Goal: Complete application form: Complete application form

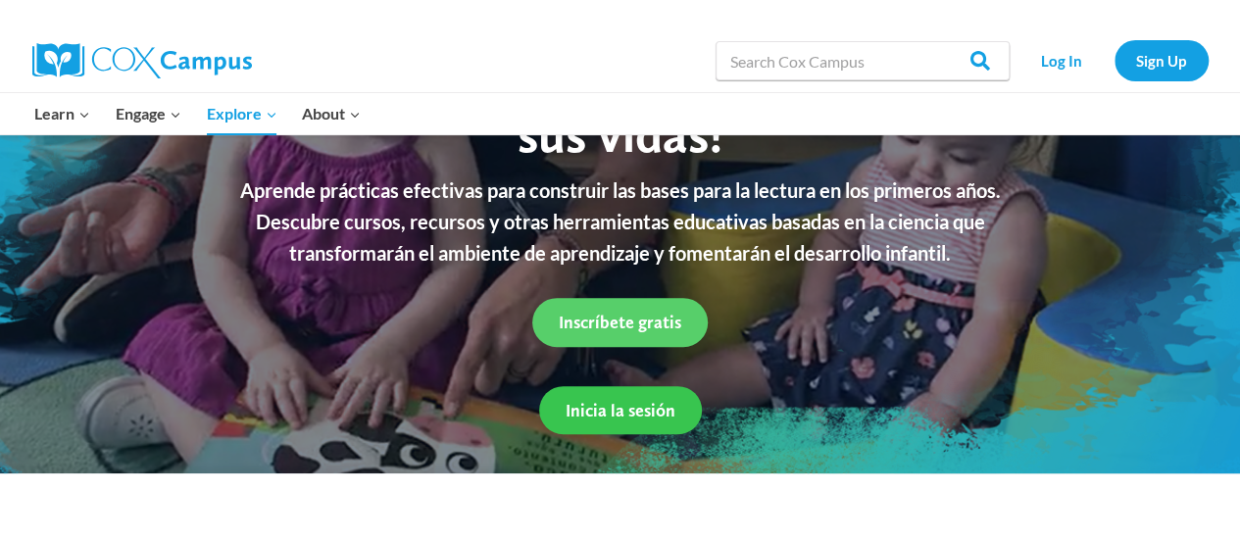
scroll to position [241, 0]
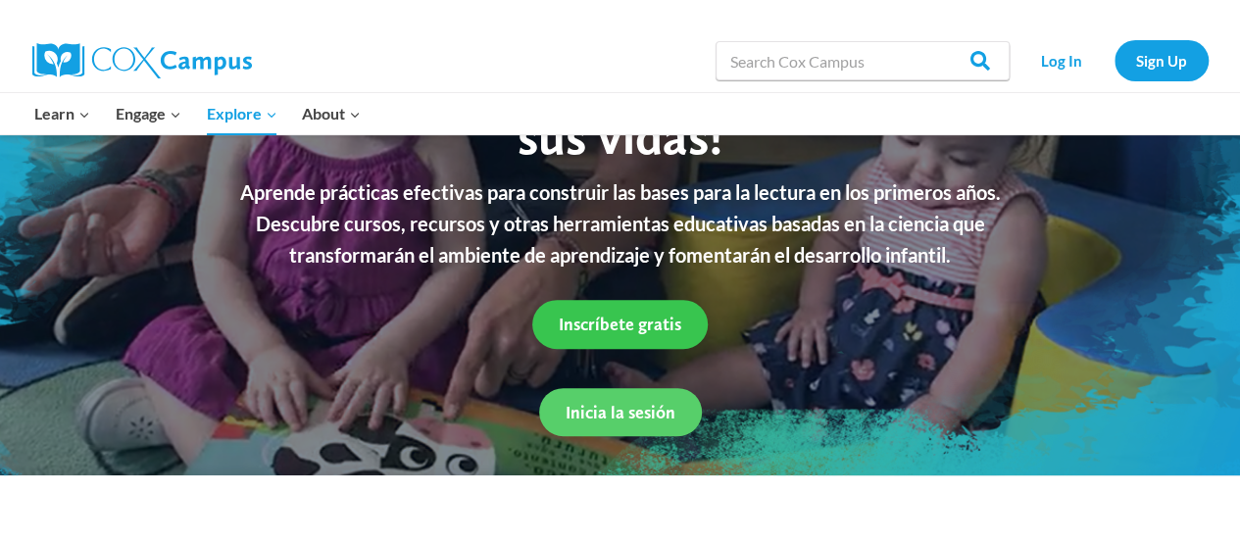
click at [631, 330] on span "Inscríbete gratis" at bounding box center [620, 324] width 122 height 21
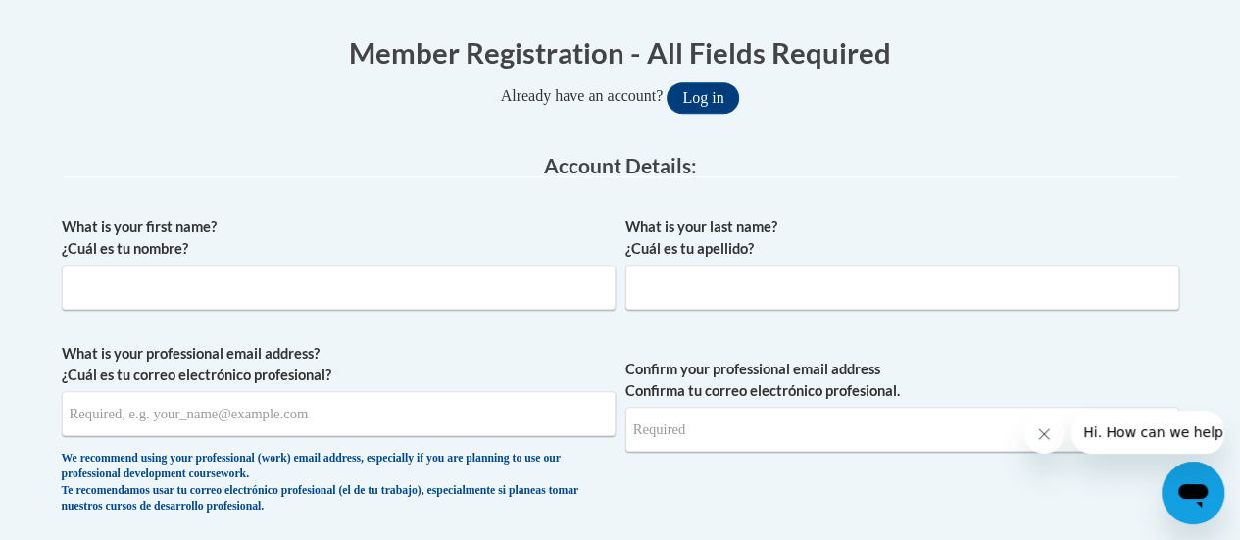
scroll to position [393, 0]
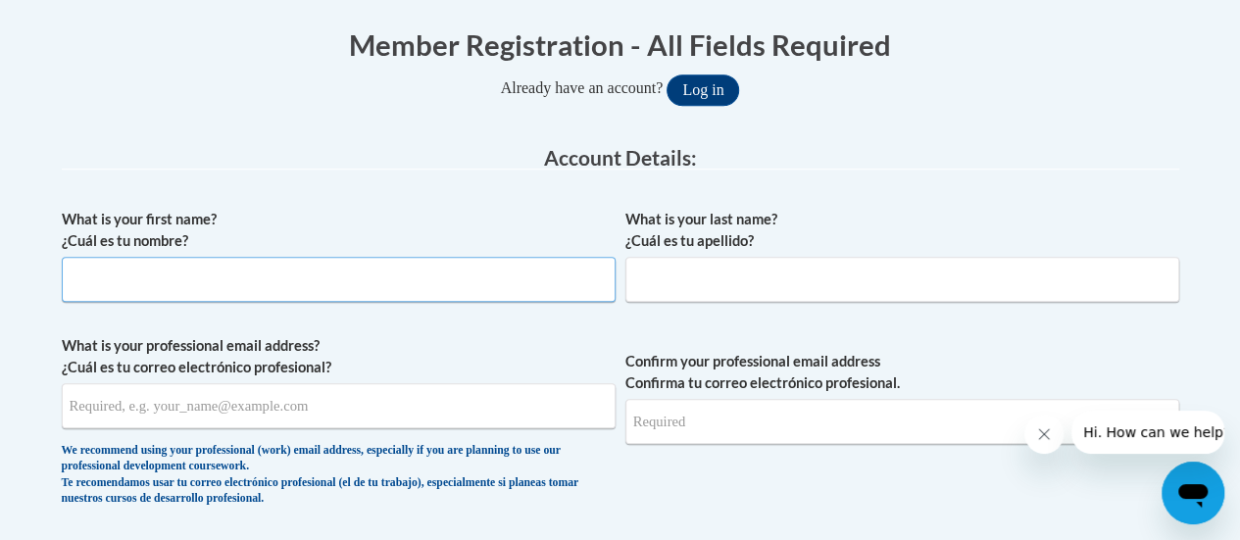
click at [376, 291] on input "What is your first name? ¿Cuál es tu nombre?" at bounding box center [339, 279] width 554 height 45
type input "[PERSON_NAME]"
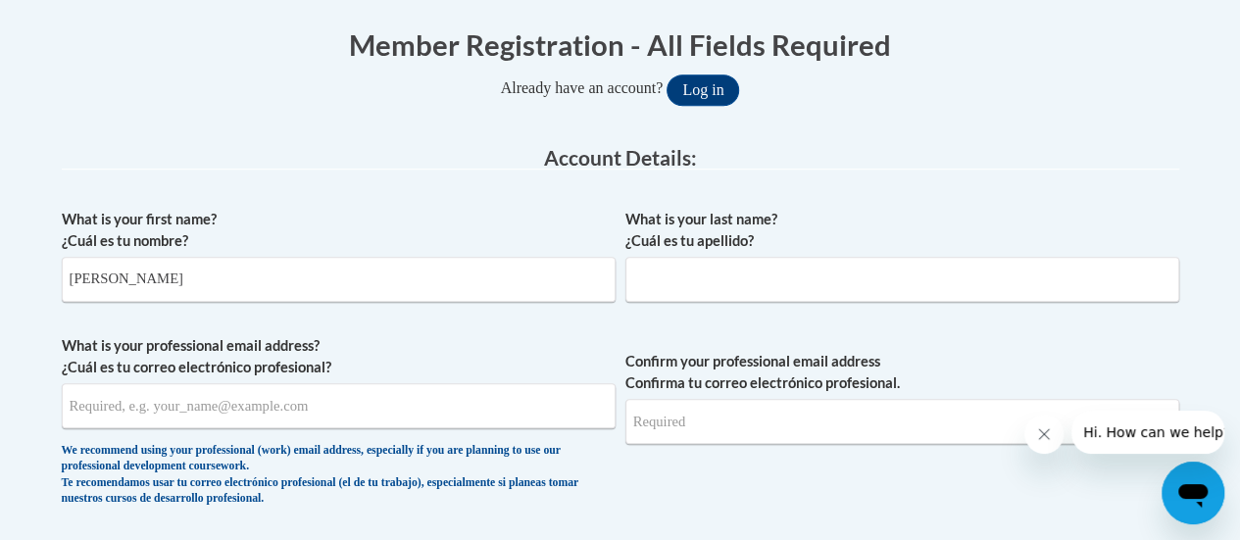
type input "[PERSON_NAME]"
type input "[EMAIL_ADDRESS][DOMAIN_NAME]"
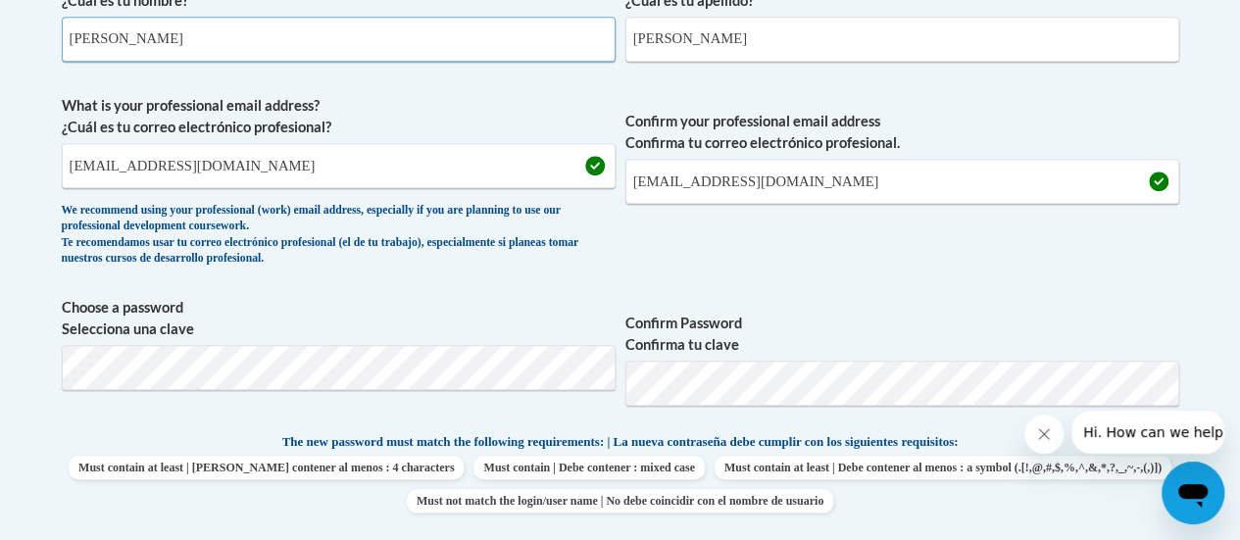
scroll to position [638, 0]
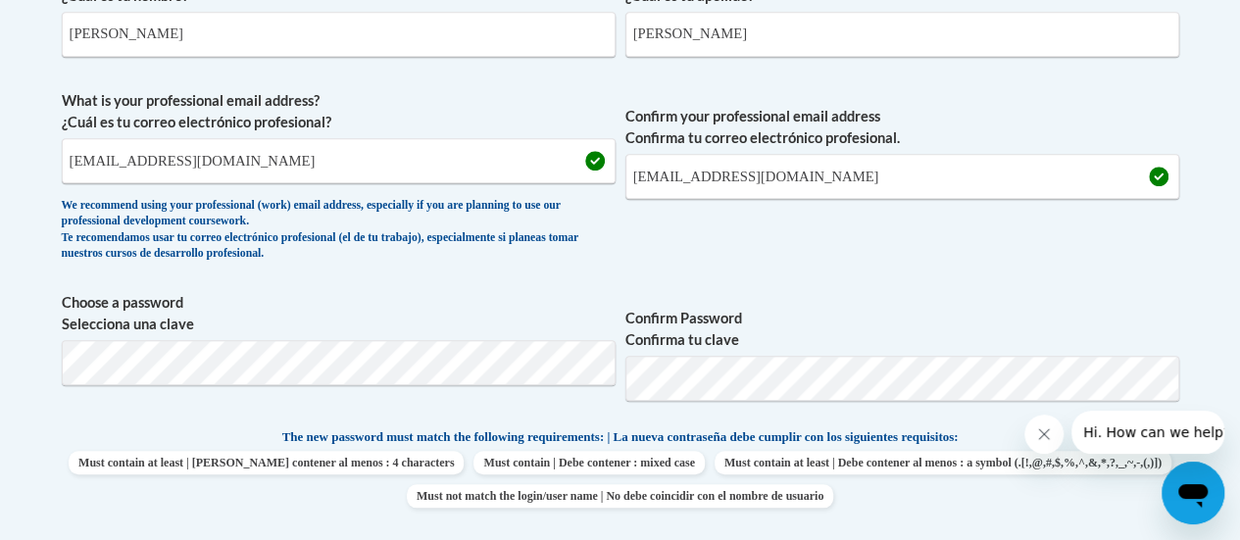
click at [787, 407] on span "Confirm Password Confirma tu clave" at bounding box center [902, 354] width 554 height 124
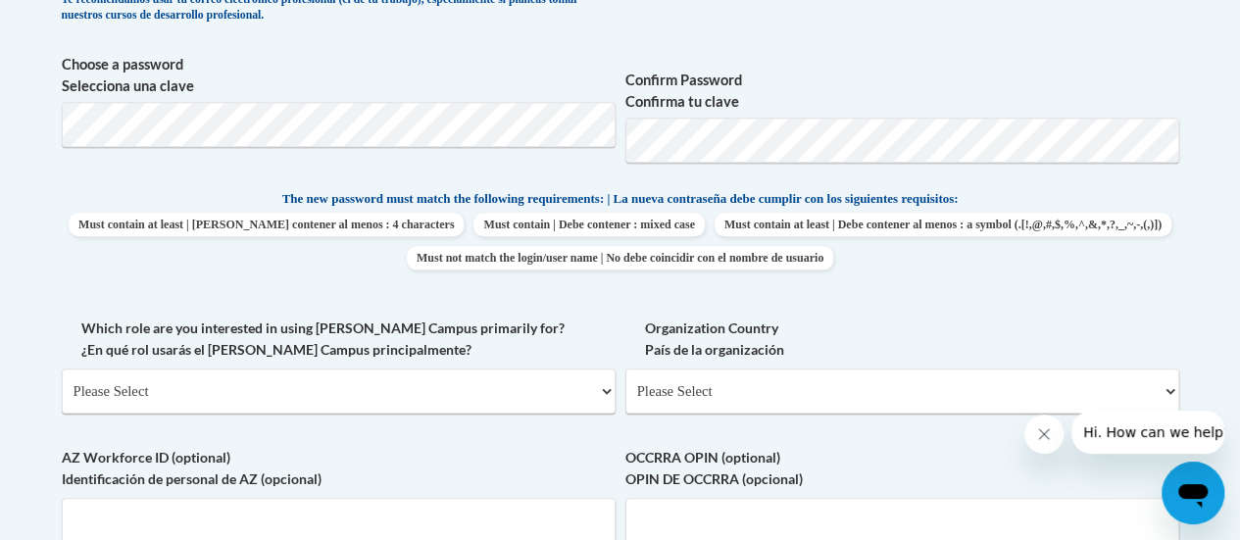
scroll to position [898, 0]
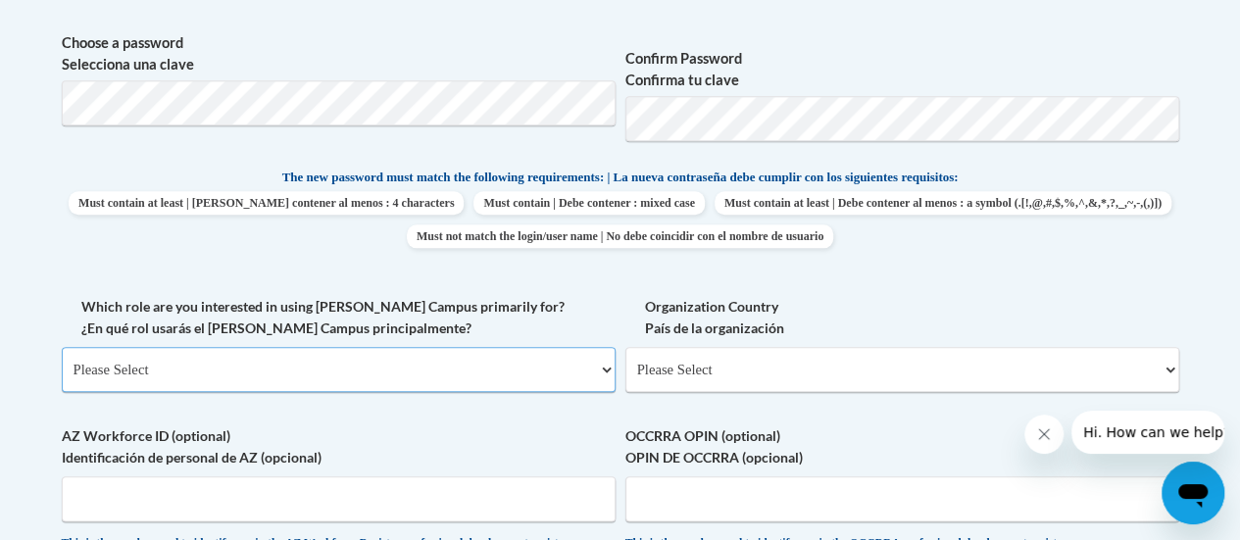
click at [543, 375] on select "Please Select College/University | Colegio/Universidad Community/Nonprofit Part…" at bounding box center [339, 369] width 554 height 45
click at [321, 412] on div "What is your first name? ¿Cuál es tu nombre? [PERSON_NAME] What is your last na…" at bounding box center [620, 149] width 1117 height 910
click at [342, 363] on select "Please Select College/University | Colegio/Universidad Community/Nonprofit Part…" at bounding box center [339, 369] width 554 height 45
click at [337, 374] on select "Please Select College/University | Colegio/Universidad Community/Nonprofit Part…" at bounding box center [339, 369] width 554 height 45
select select "fbf2d438-af2f-41f8-98f1-81c410e29de3"
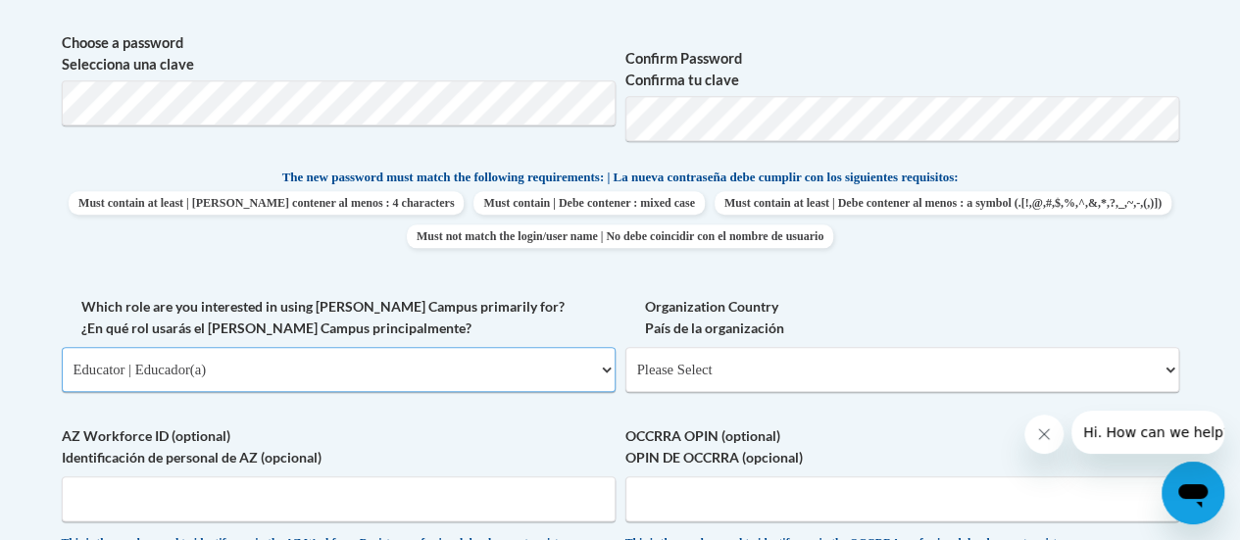
click at [62, 347] on select "Please Select College/University | Colegio/Universidad Community/Nonprofit Part…" at bounding box center [339, 369] width 554 height 45
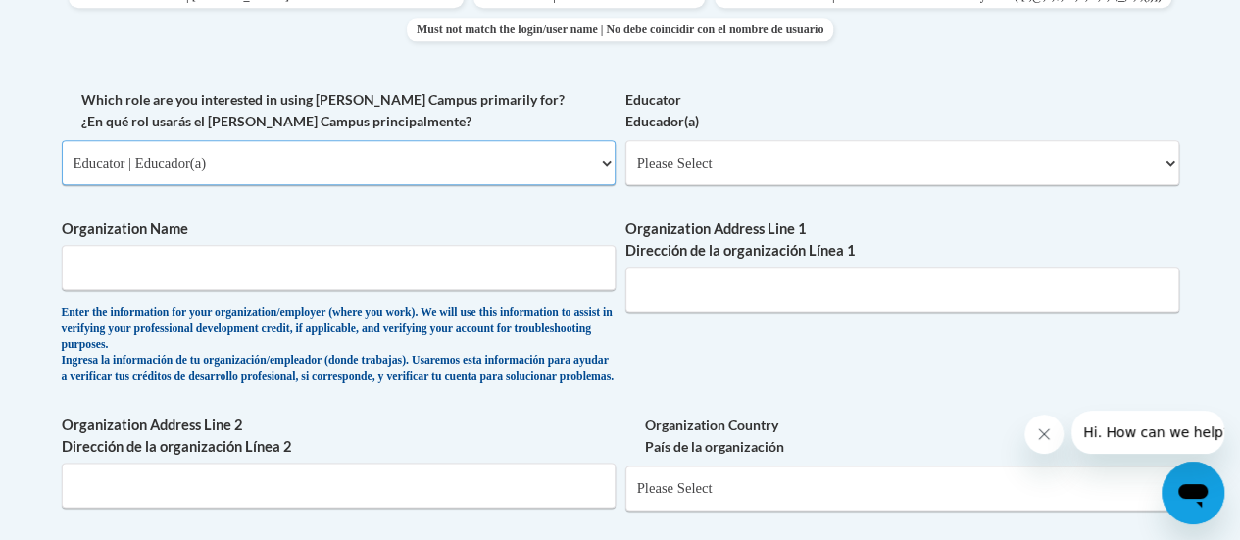
scroll to position [1109, 0]
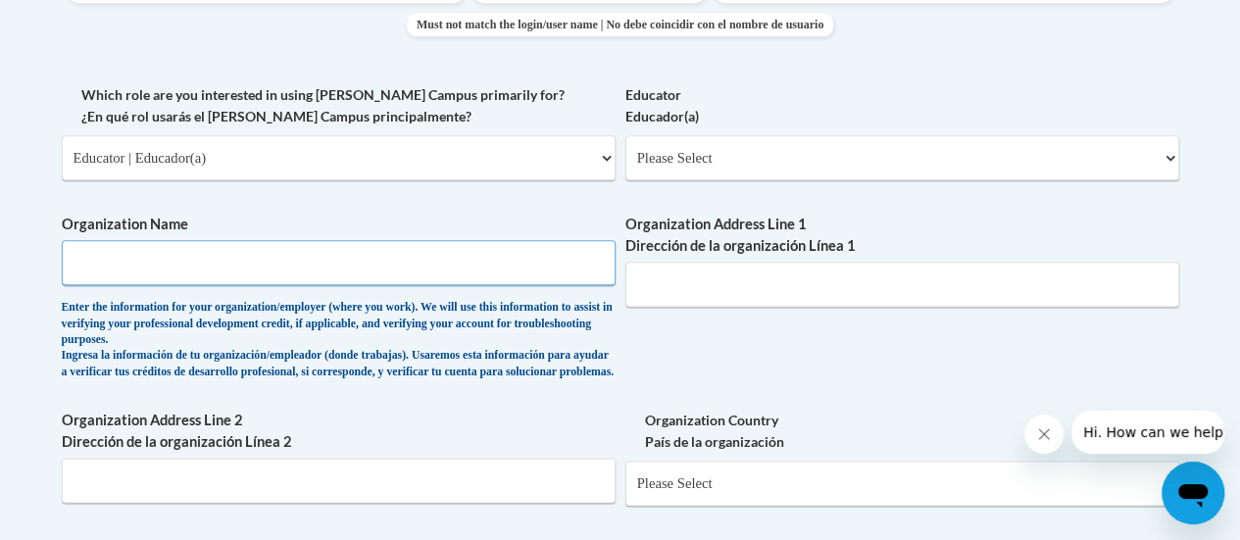
click at [257, 271] on input "Organization Name" at bounding box center [339, 262] width 554 height 45
type input "1023243160"
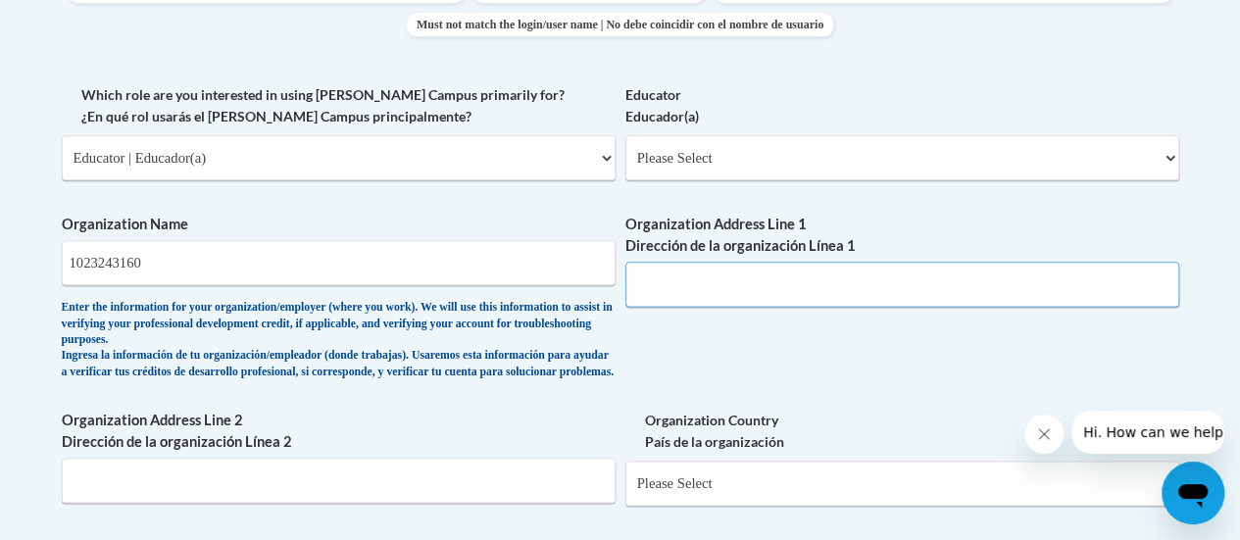
type input "Calle 151#56a-70"
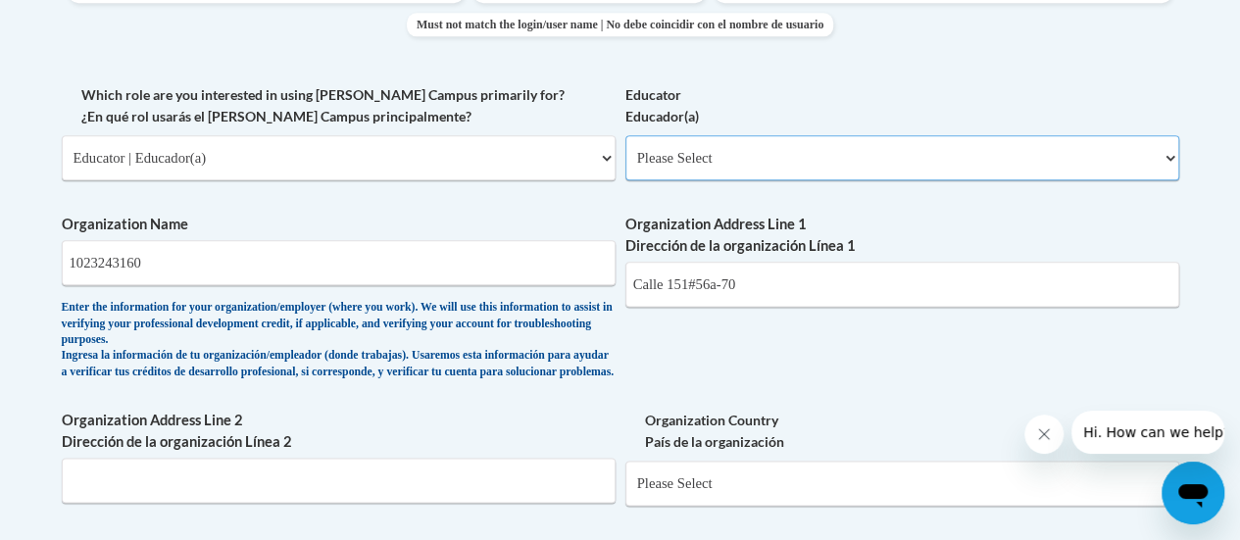
click at [704, 164] on select "Please Select Early Learning/Daycare Teacher/Family Home Care Provider | Maestr…" at bounding box center [902, 157] width 554 height 45
select select "8e40623d-54d0-45cd-9f92-5df65cd3f8cf"
click at [625, 135] on select "Please Select Early Learning/Daycare Teacher/Family Home Care Provider | Maestr…" at bounding box center [902, 157] width 554 height 45
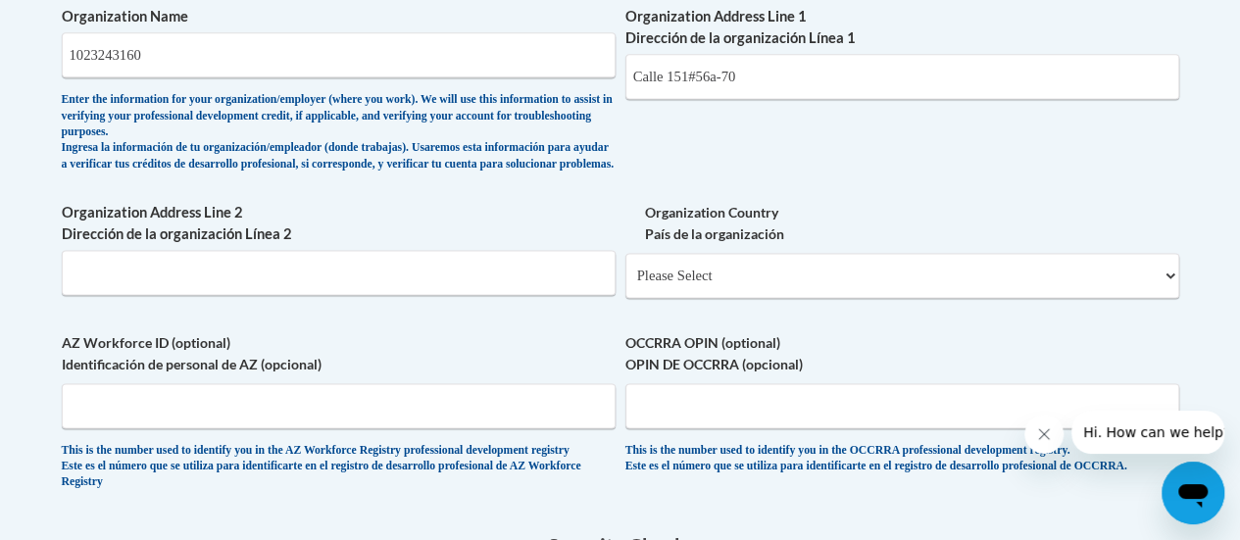
scroll to position [1312, 0]
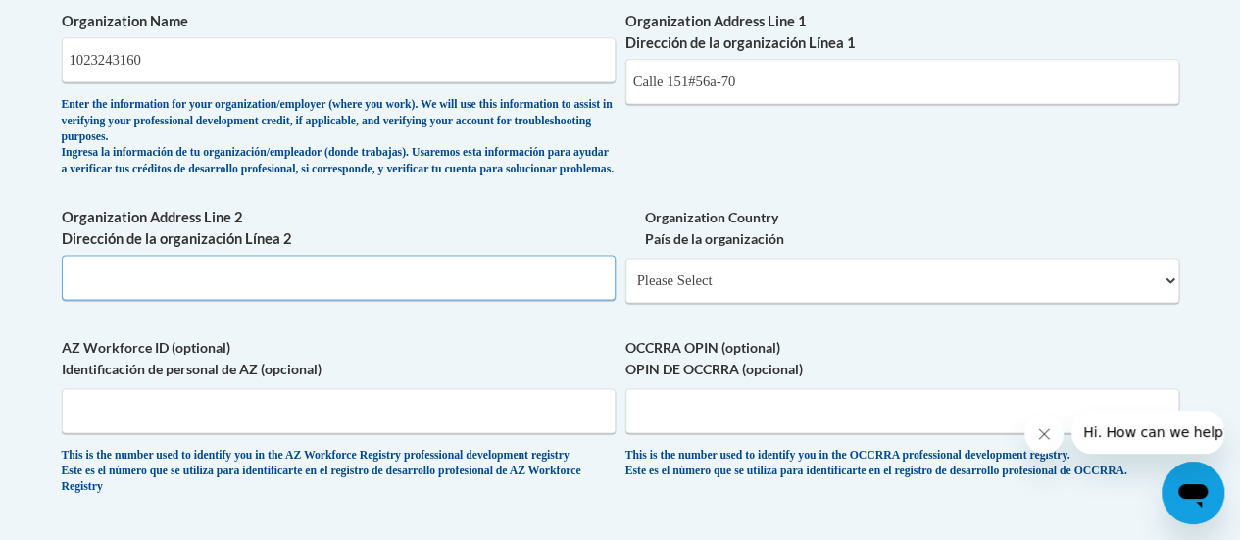
click at [323, 300] on input "Organization Address Line 2 Dirección de la organización Línea 2" at bounding box center [339, 277] width 554 height 45
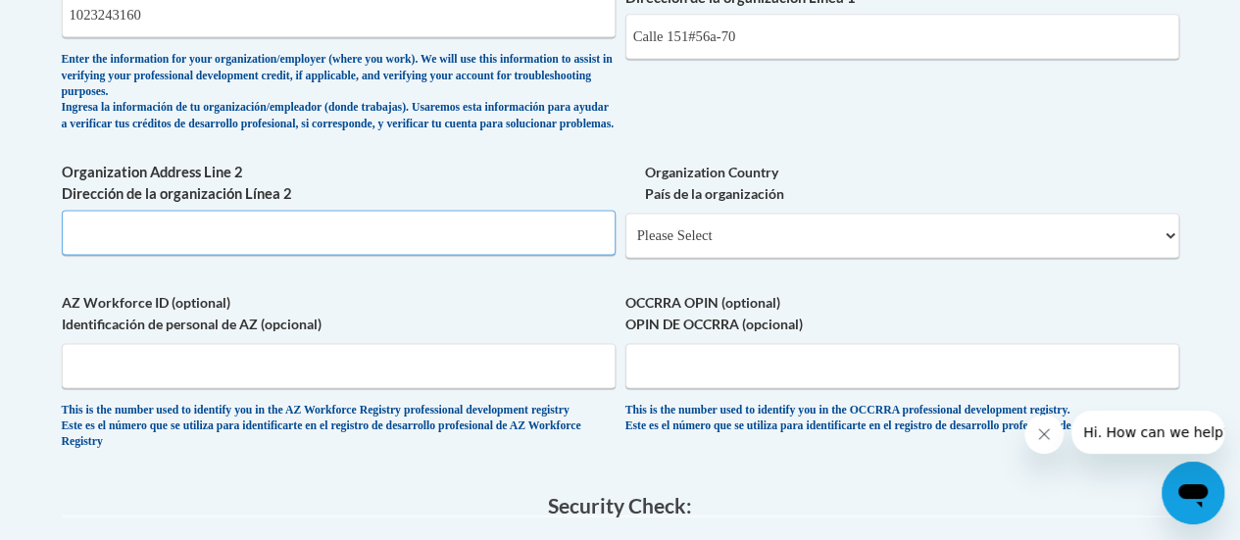
scroll to position [1378, 0]
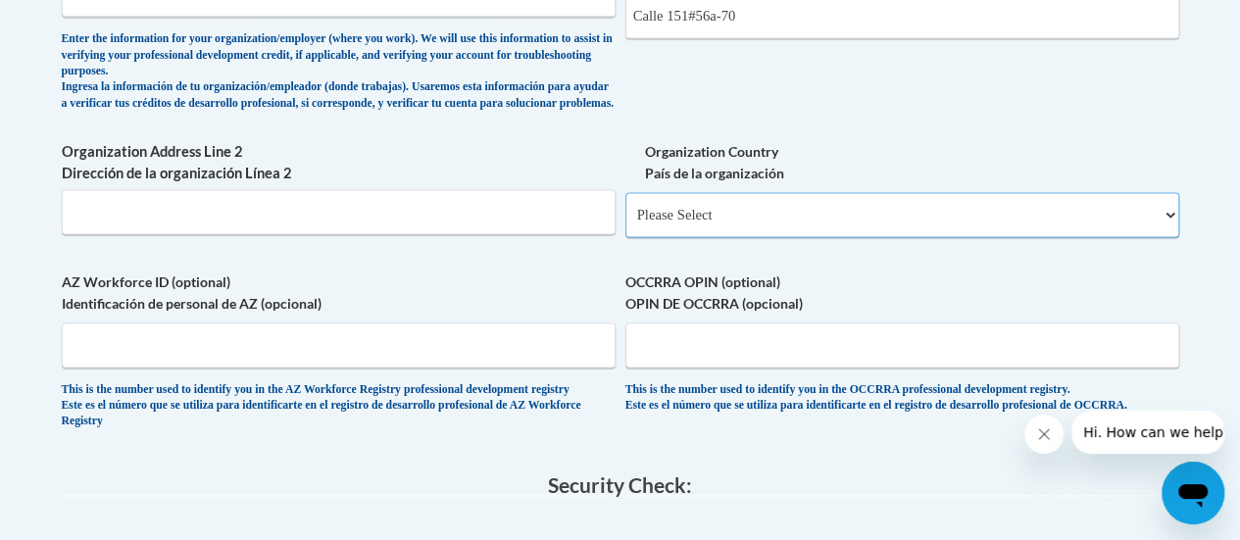
click at [728, 223] on select "Please Select [GEOGRAPHIC_DATA] | [GEOGRAPHIC_DATA] Outside of [GEOGRAPHIC_DATA…" at bounding box center [902, 214] width 554 height 45
click at [728, 215] on select "Please Select [GEOGRAPHIC_DATA] | [GEOGRAPHIC_DATA] Outside of [GEOGRAPHIC_DATA…" at bounding box center [902, 214] width 554 height 45
click at [673, 237] on select "Please Select [GEOGRAPHIC_DATA] | [GEOGRAPHIC_DATA] Outside of [GEOGRAPHIC_DATA…" at bounding box center [902, 214] width 554 height 45
select select "2ba6c5f2-6ab4-47b5-9408-0a73ae60d186"
click at [625, 208] on select "Please Select [GEOGRAPHIC_DATA] | [GEOGRAPHIC_DATA] Outside of [GEOGRAPHIC_DATA…" at bounding box center [902, 214] width 554 height 45
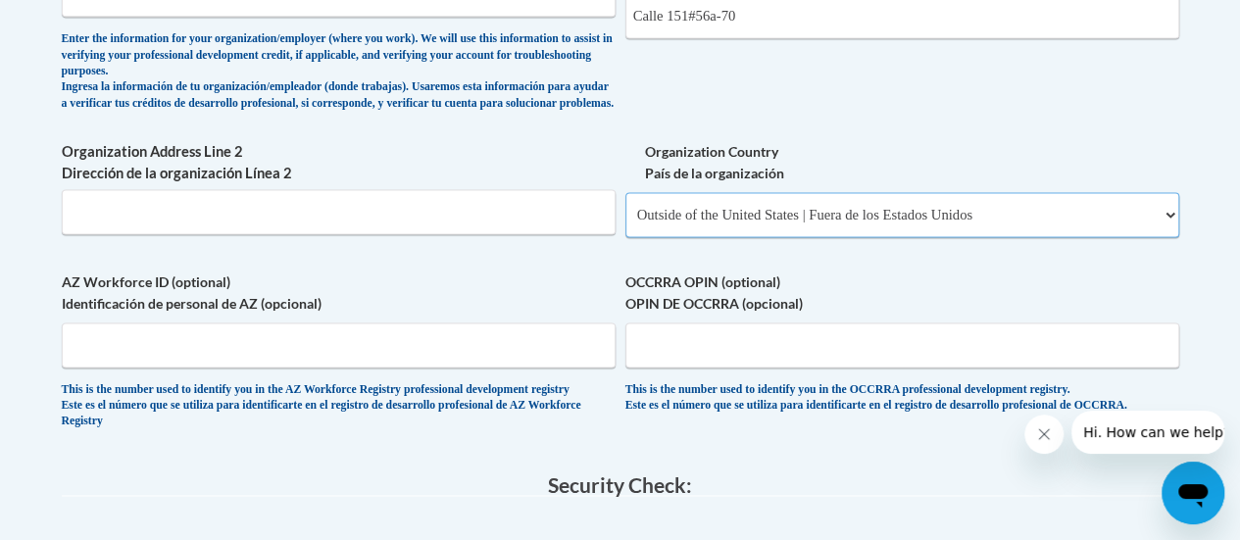
select select
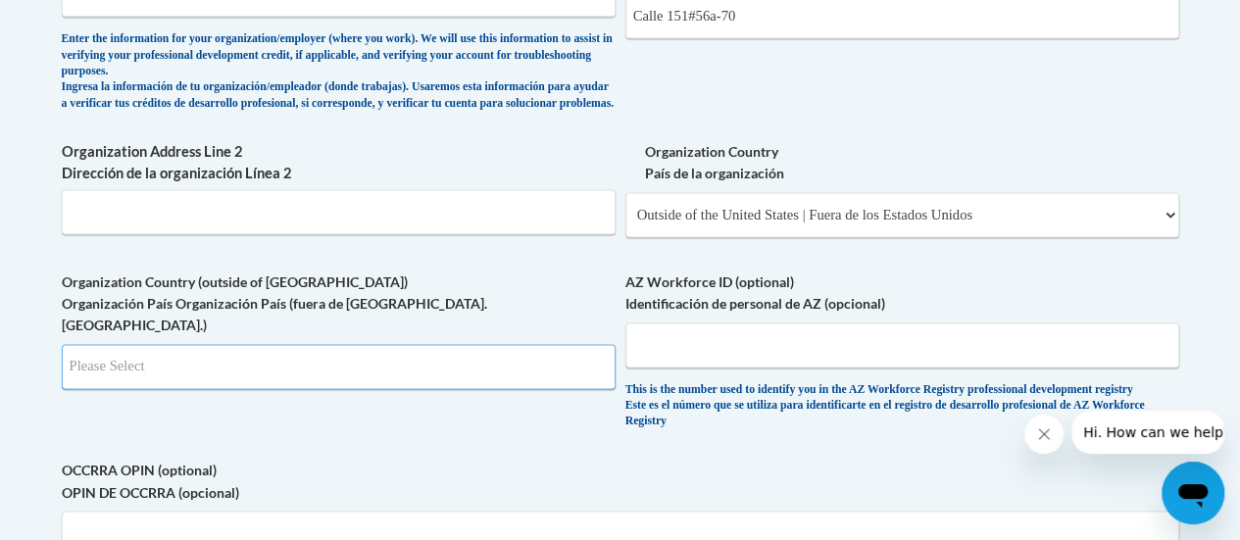
click at [556, 364] on input "Search" at bounding box center [339, 366] width 554 height 45
type input "CO"
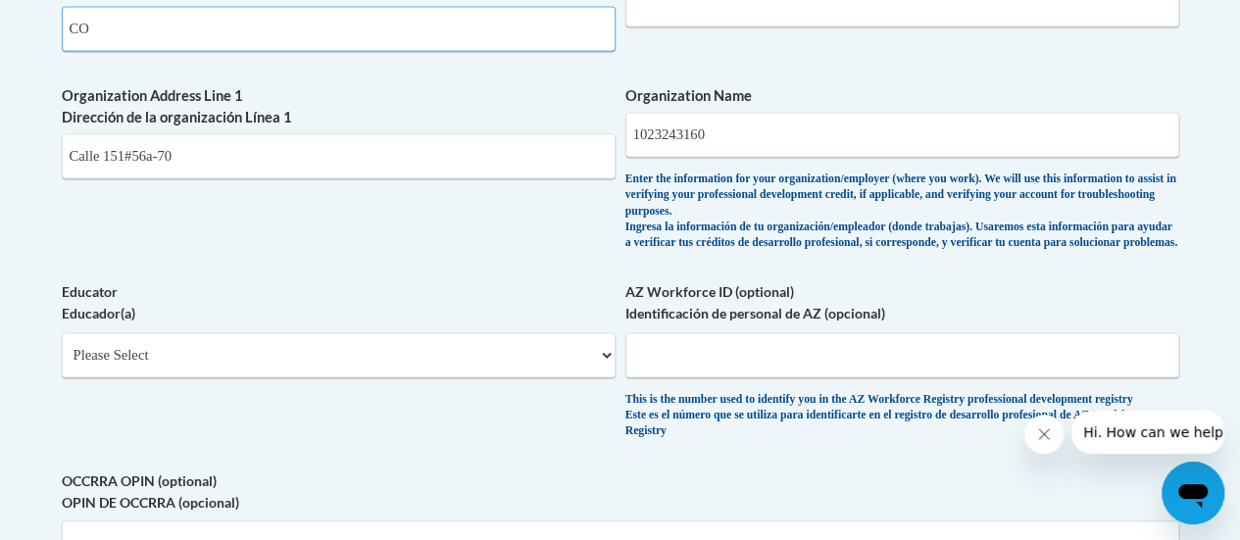
scroll to position [1401, 0]
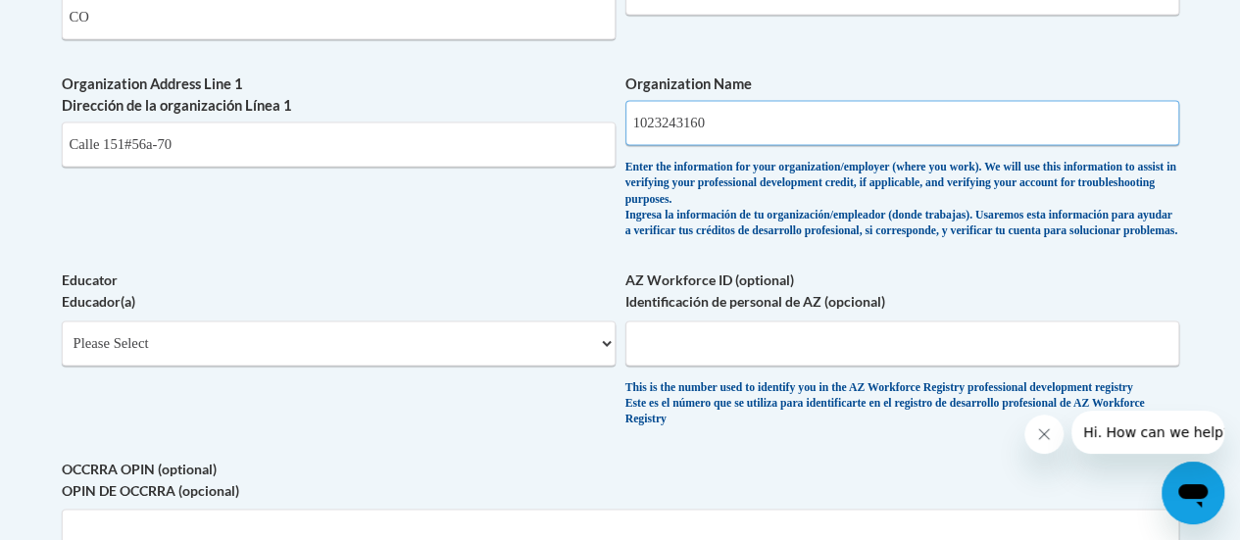
drag, startPoint x: 717, startPoint y: 105, endPoint x: 617, endPoint y: 128, distance: 102.7
click at [562, 344] on select "Please Select Early Learning/Daycare Teacher/Family Home Care Provider | Maestr…" at bounding box center [339, 342] width 554 height 45
click at [563, 341] on select "Please Select Early Learning/Daycare Teacher/Family Home Care Provider | Maestr…" at bounding box center [339, 342] width 554 height 45
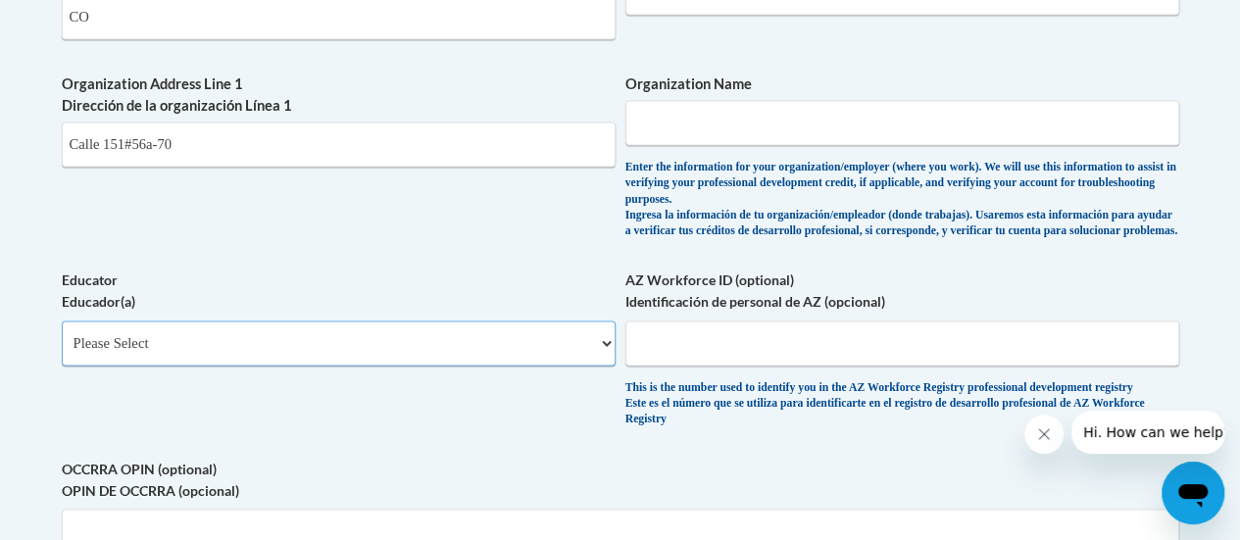
select select "8e40623d-54d0-45cd-9f92-5df65cd3f8cf"
click at [62, 320] on select "Please Select Early Learning/Daycare Teacher/Family Home Care Provider | Maestr…" at bounding box center [339, 342] width 554 height 45
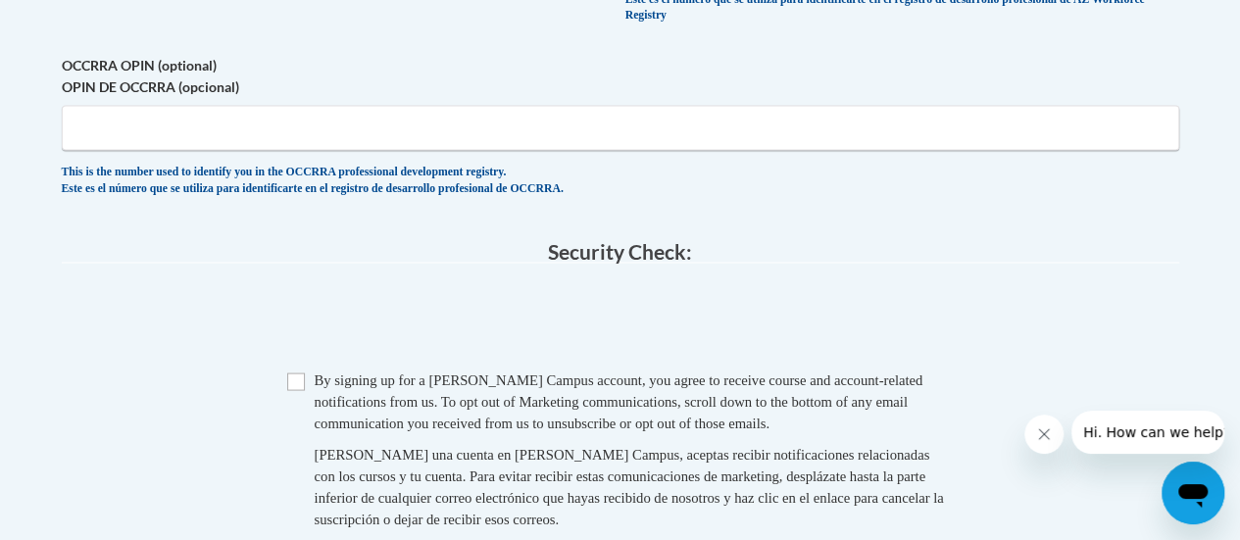
scroll to position [1810, 0]
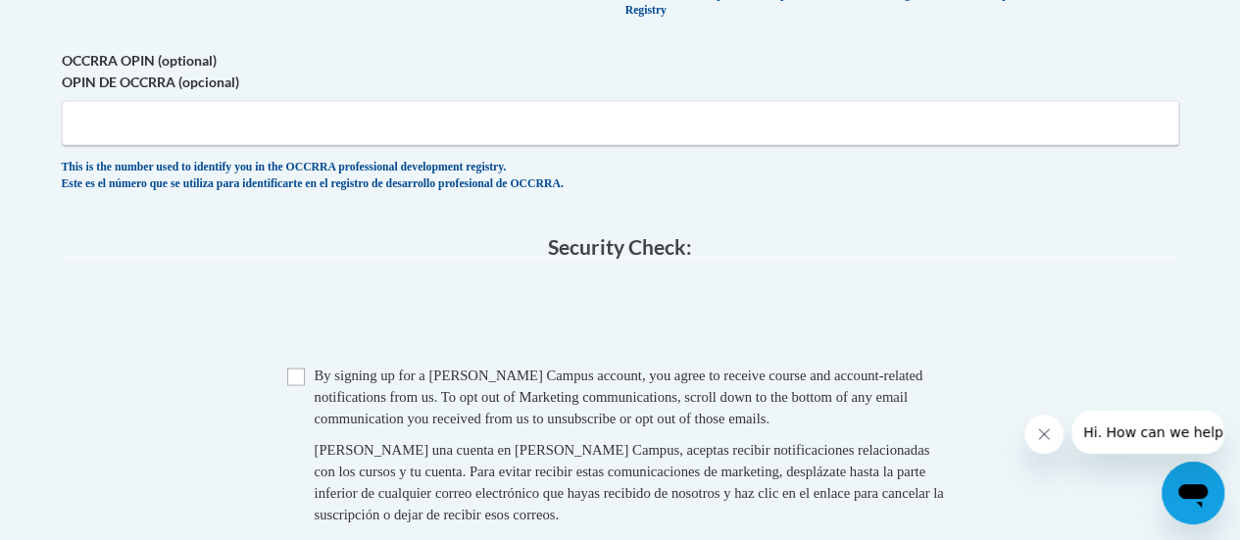
click at [405, 173] on div "This is the number used to identify you in the OCCRRA professional development …" at bounding box center [620, 175] width 1117 height 32
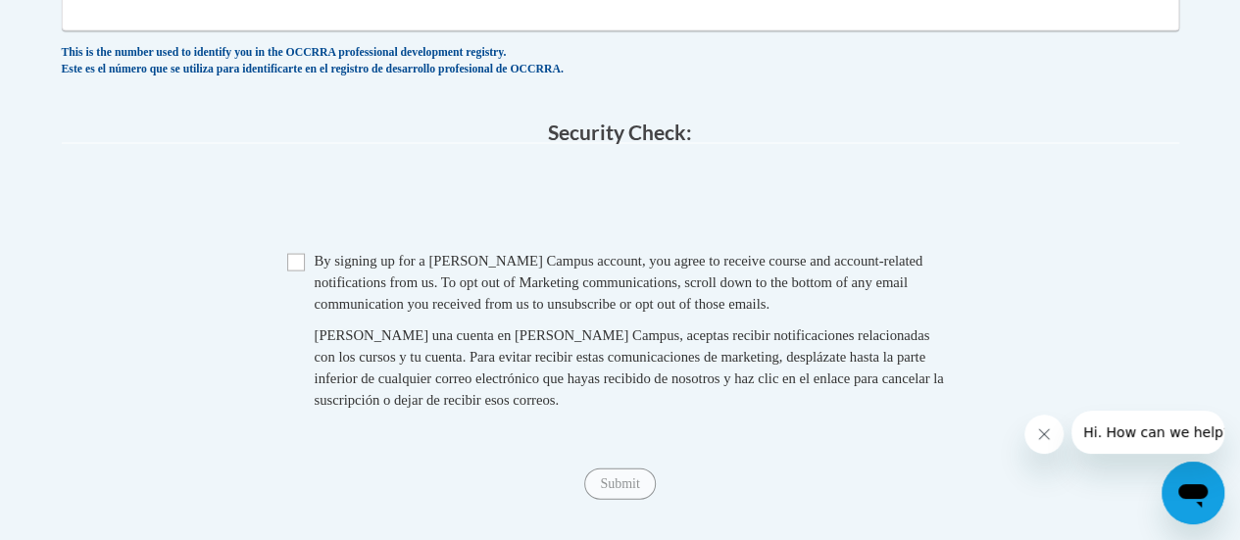
scroll to position [1937, 0]
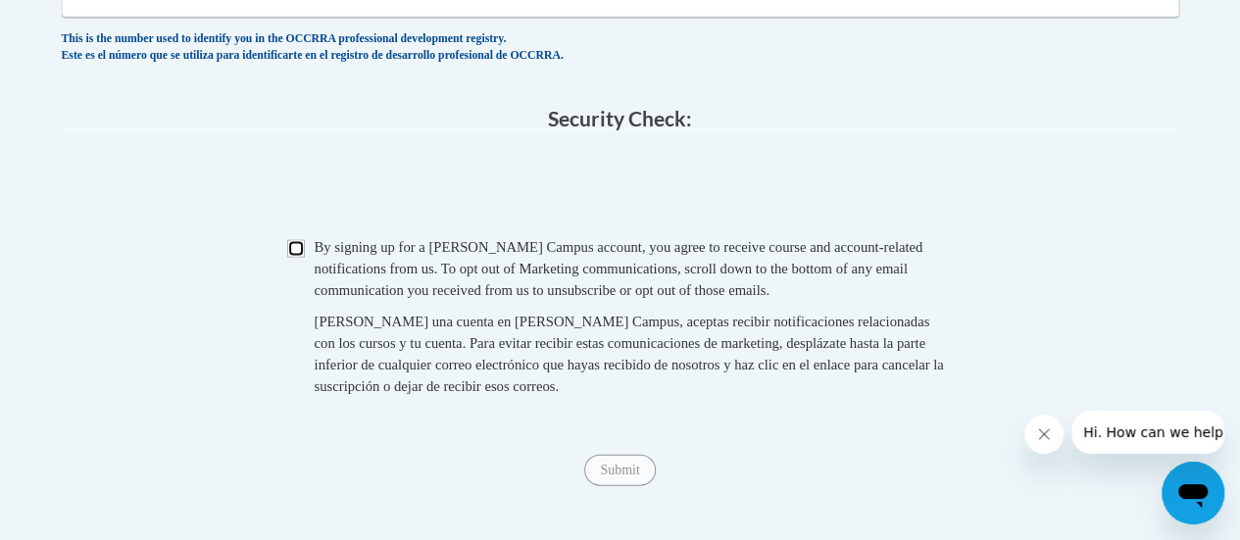
click at [292, 258] on input "Checkbox" at bounding box center [296, 249] width 18 height 18
checkbox input "true"
click at [602, 474] on input "Submit" at bounding box center [619, 470] width 71 height 31
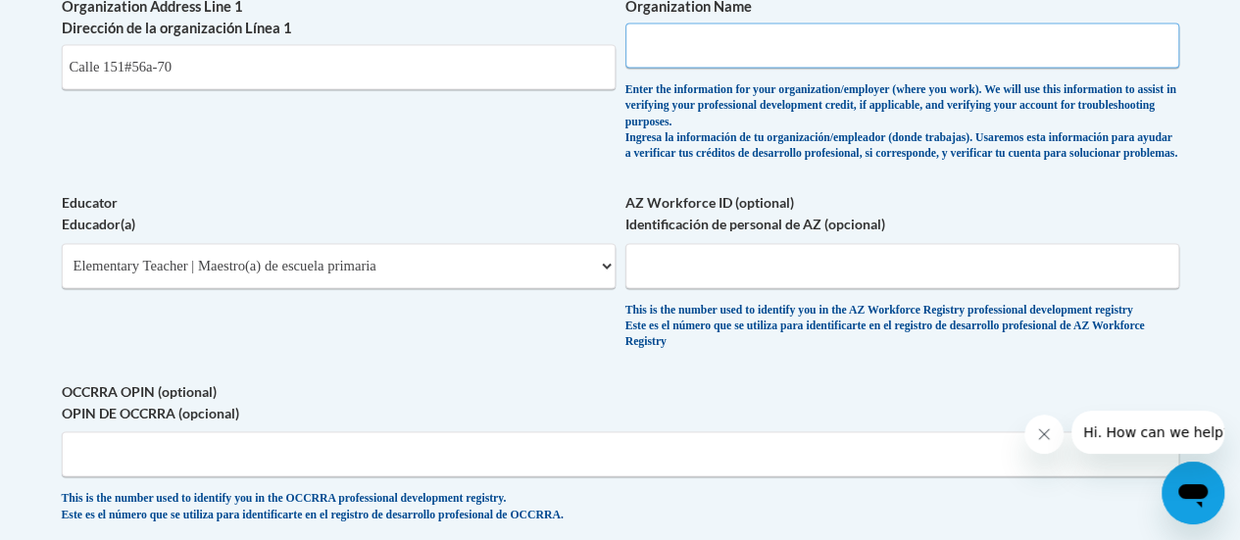
scroll to position [1226, 0]
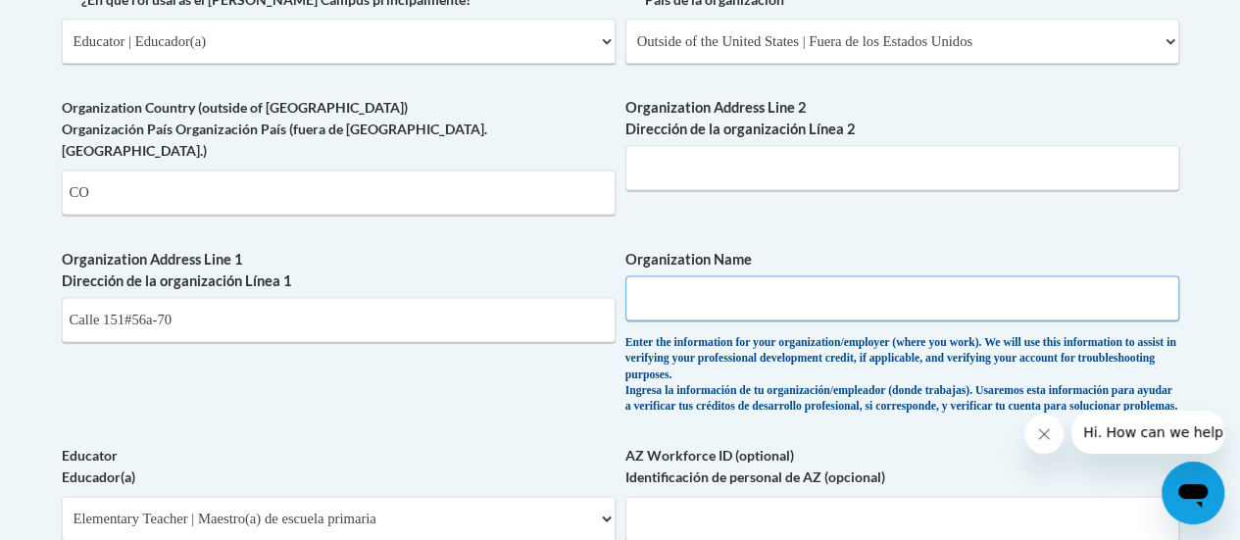
click at [714, 275] on input "Organization Name" at bounding box center [902, 297] width 554 height 45
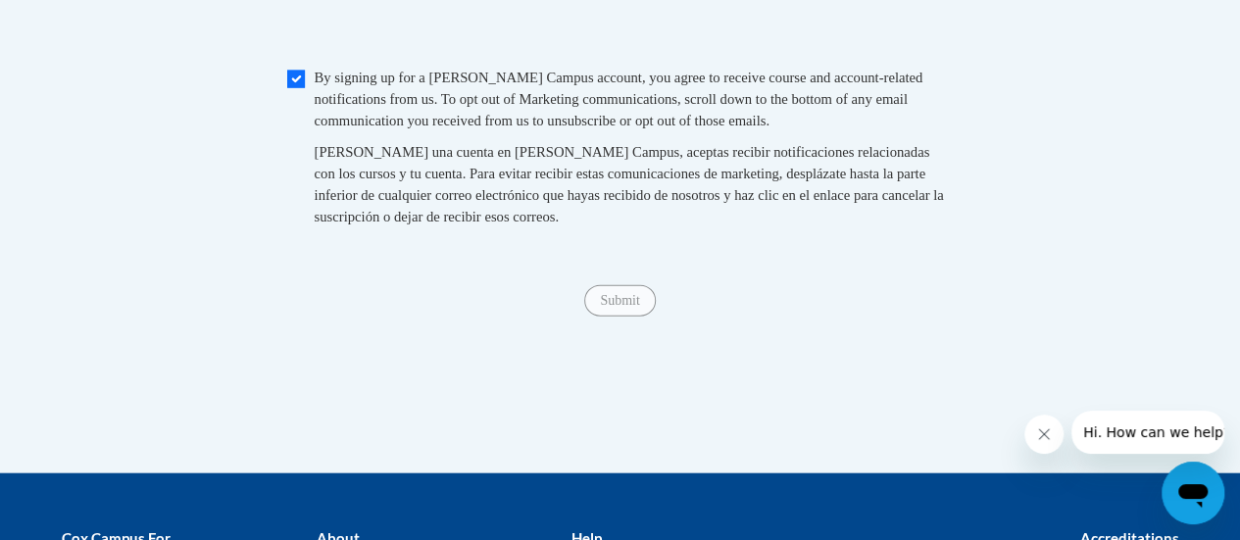
scroll to position [2118, 0]
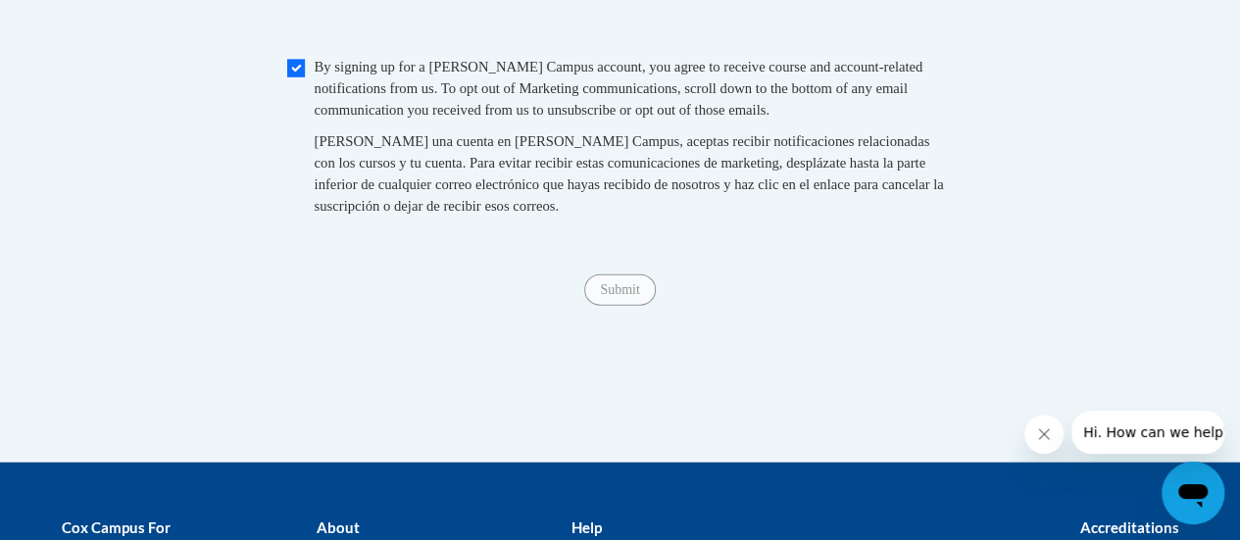
type input "[PERSON_NAME]"
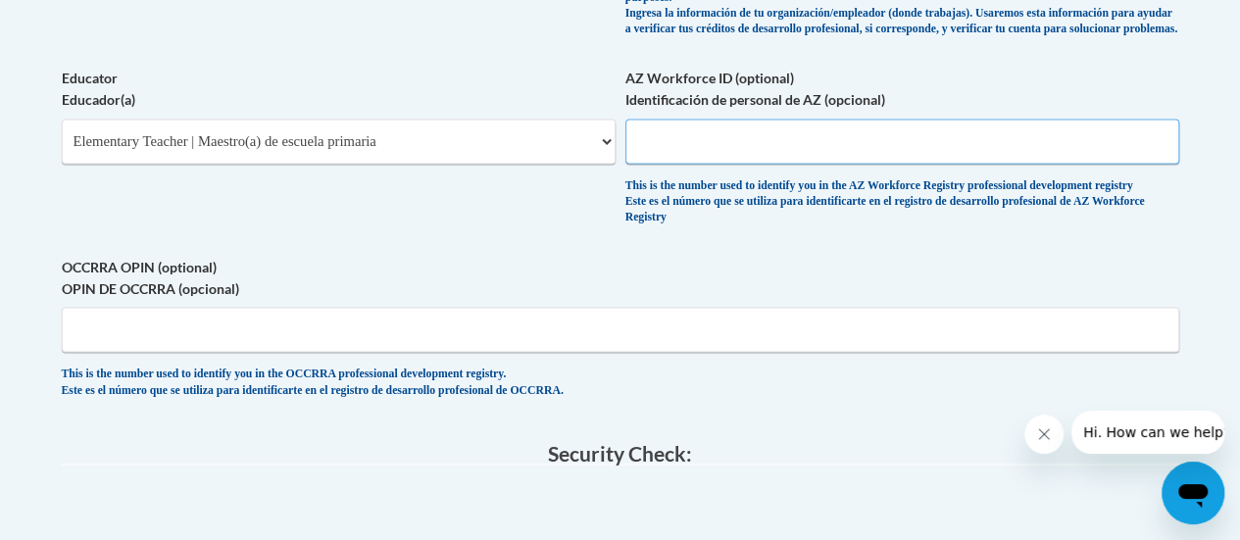
click at [733, 150] on input "AZ Workforce ID (optional) Identificación de personal de AZ (opcional)" at bounding box center [902, 141] width 554 height 45
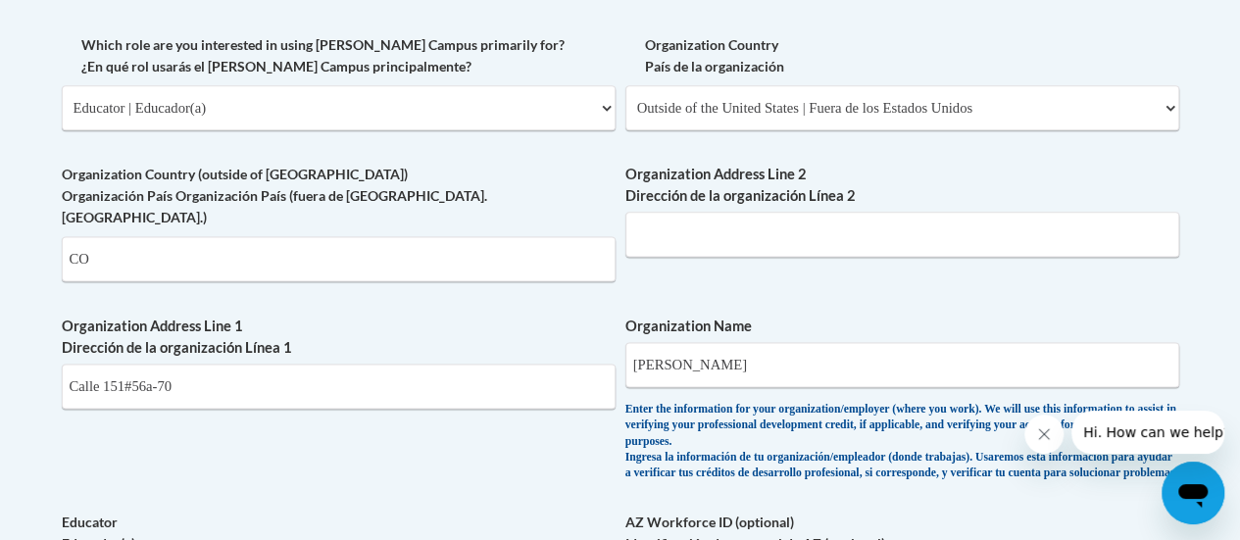
scroll to position [1160, 0]
click at [775, 248] on input "Organization Address Line 2 Dirección de la organización Línea 2" at bounding box center [902, 233] width 554 height 45
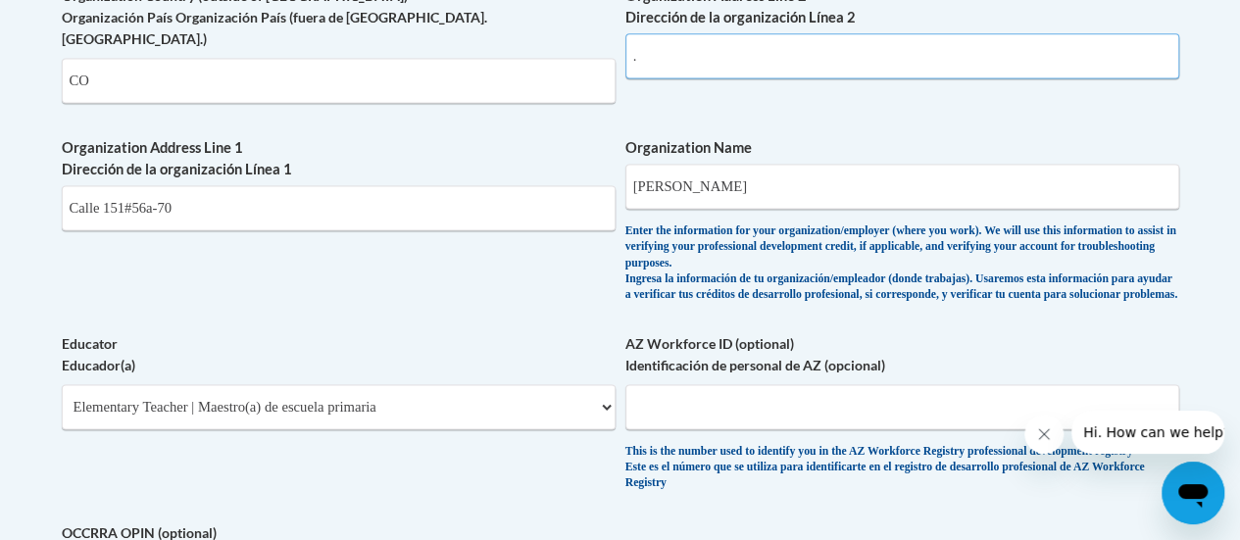
scroll to position [1340, 0]
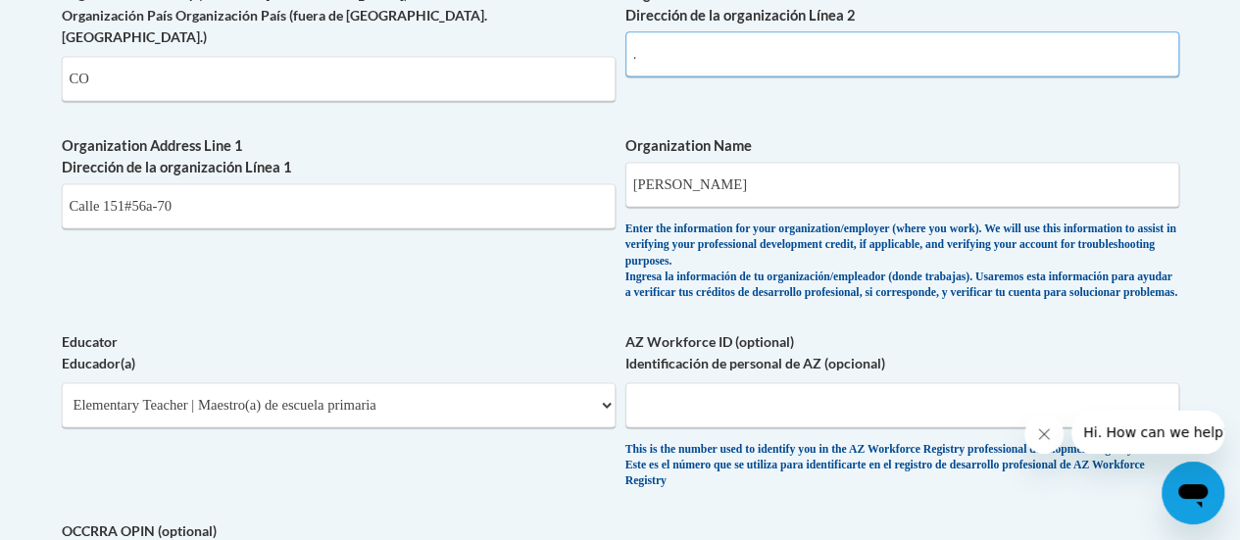
click at [737, 51] on input "." at bounding box center [902, 53] width 554 height 45
type input "Calle 151#56a-70"
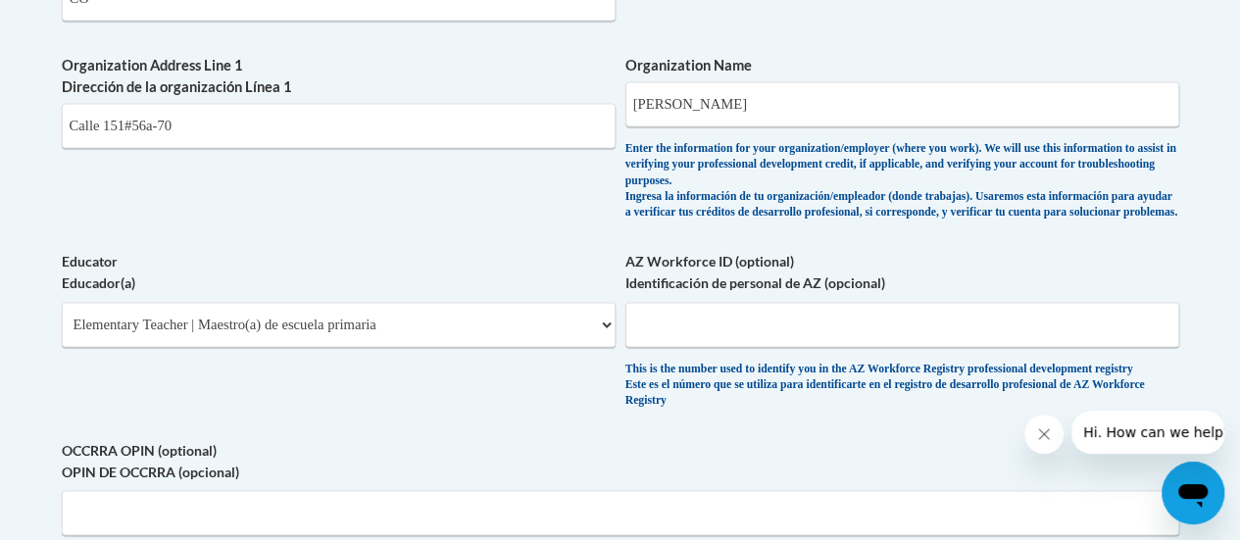
scroll to position [1419, 0]
click at [702, 318] on input "AZ Workforce ID (optional) Identificación de personal de AZ (opcional)" at bounding box center [902, 325] width 554 height 45
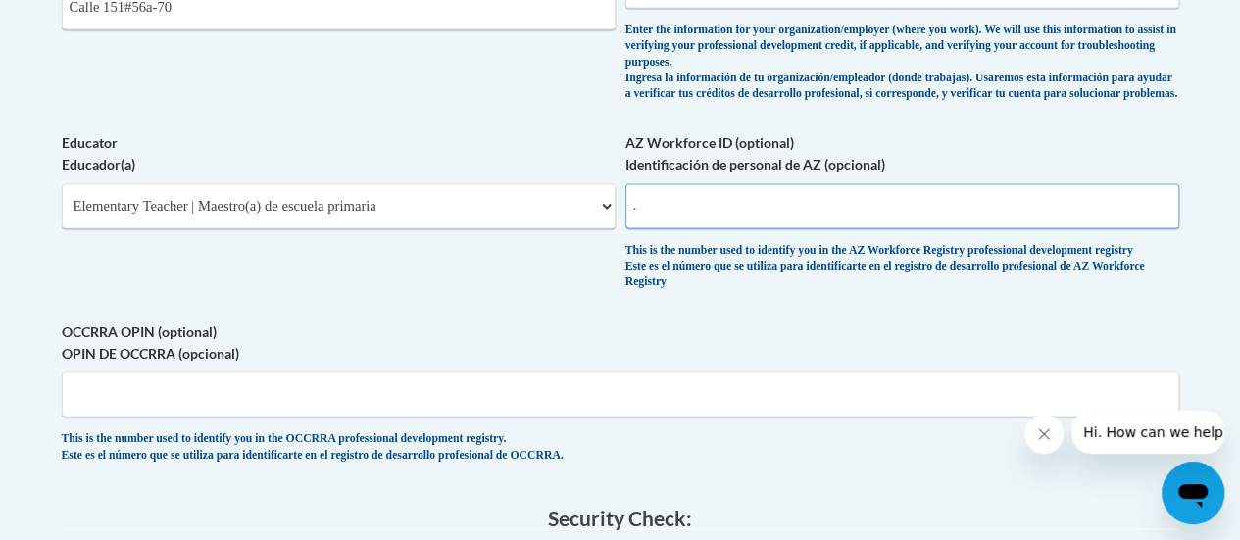
type input "."
click at [610, 379] on span "OCCRRA OPIN (optional) OPIN DE OCCRRA (opcional) This is the number used to ide…" at bounding box center [620, 391] width 1117 height 143
click at [610, 385] on input "OCCRRA OPIN (optional) OPIN DE OCCRRA (opcional)" at bounding box center [620, 393] width 1117 height 45
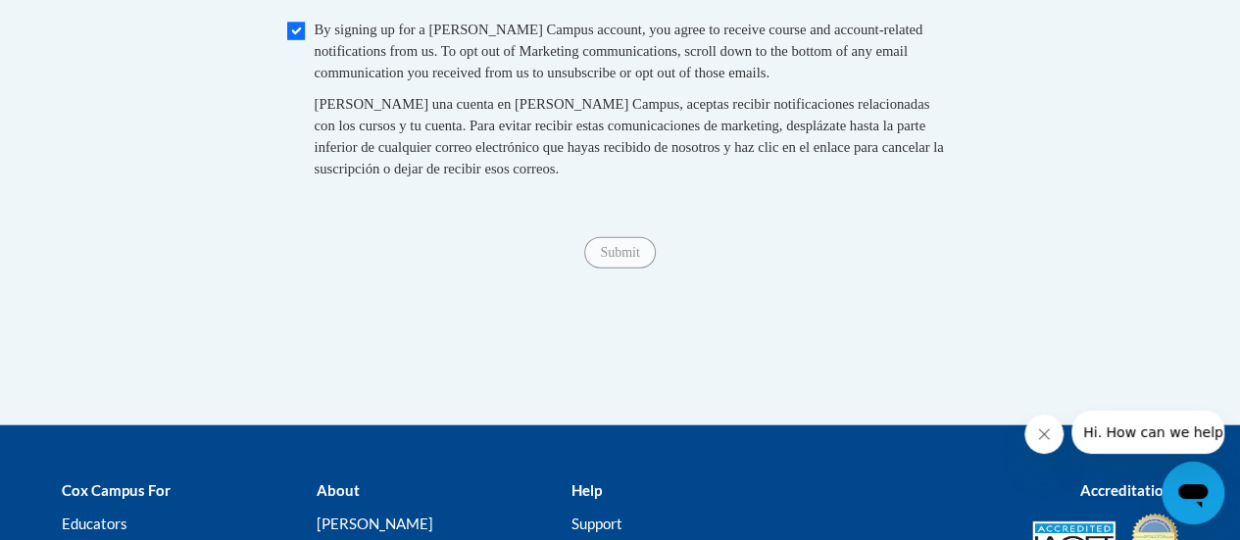
scroll to position [2152, 0]
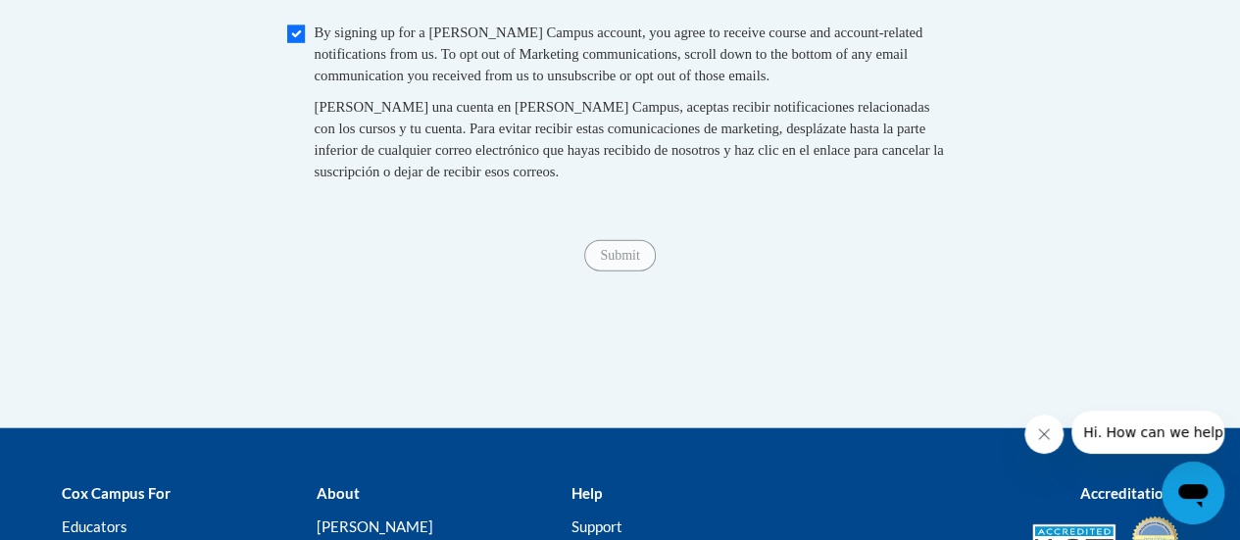
type input "."
click at [291, 41] on input "Checkbox" at bounding box center [296, 34] width 18 height 18
checkbox input "true"
click at [613, 267] on input "Submit" at bounding box center [619, 255] width 71 height 31
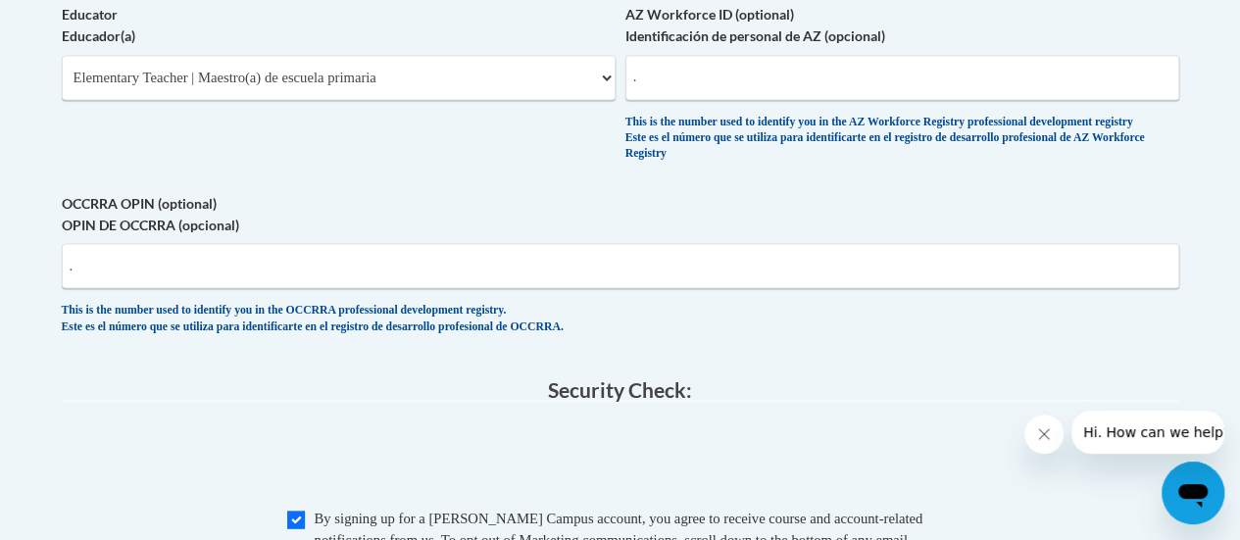
scroll to position [1771, 0]
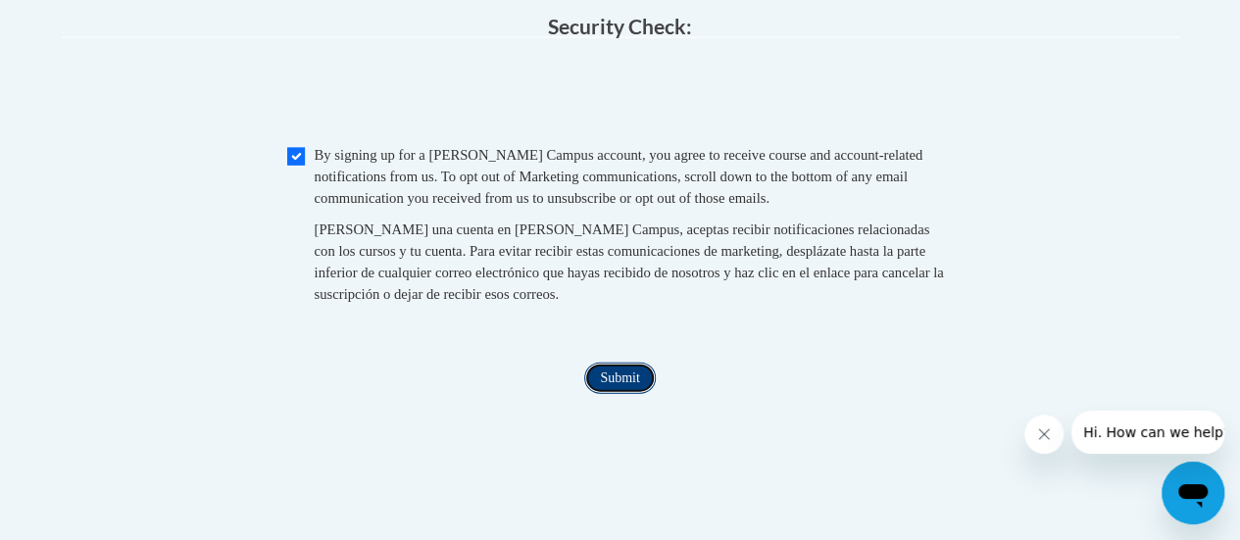
click at [631, 385] on input "Submit" at bounding box center [619, 378] width 71 height 31
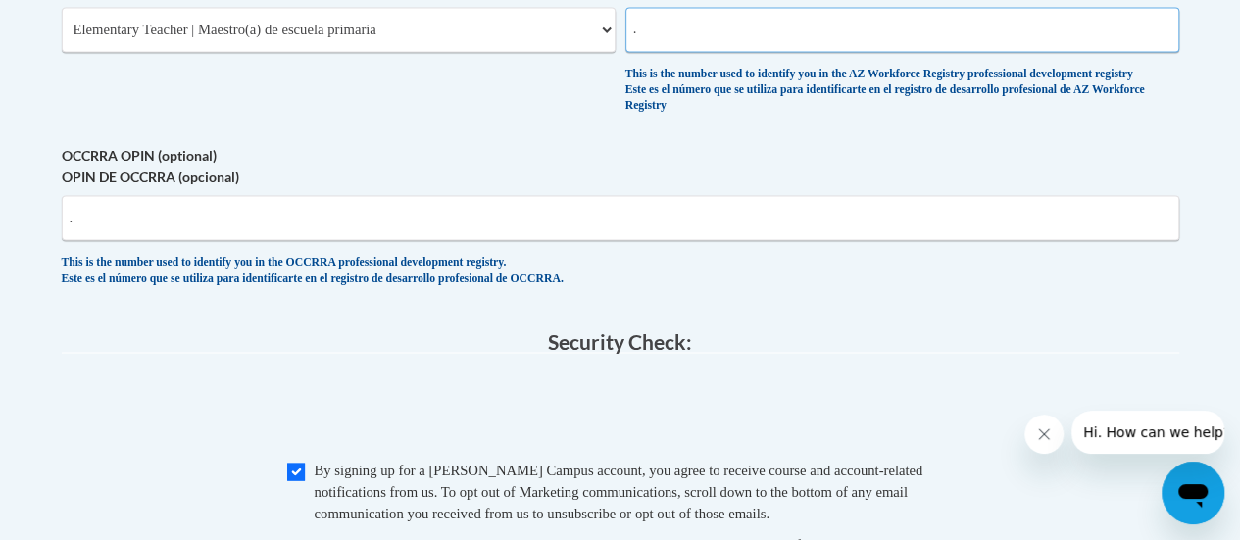
click at [713, 30] on input "." at bounding box center [902, 29] width 554 height 45
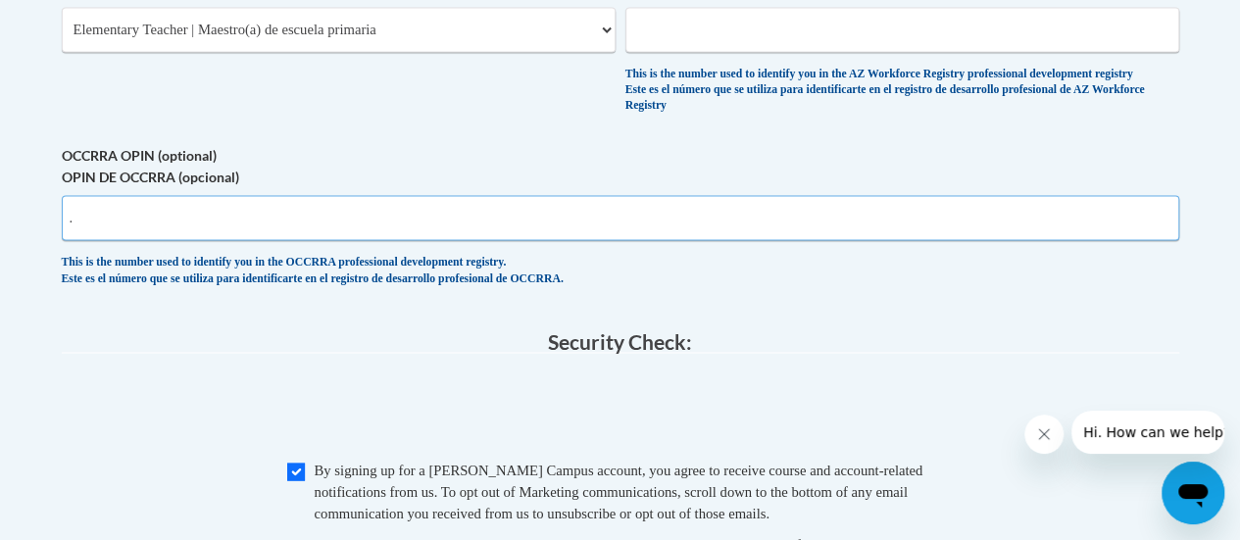
click at [548, 218] on input "." at bounding box center [620, 217] width 1117 height 45
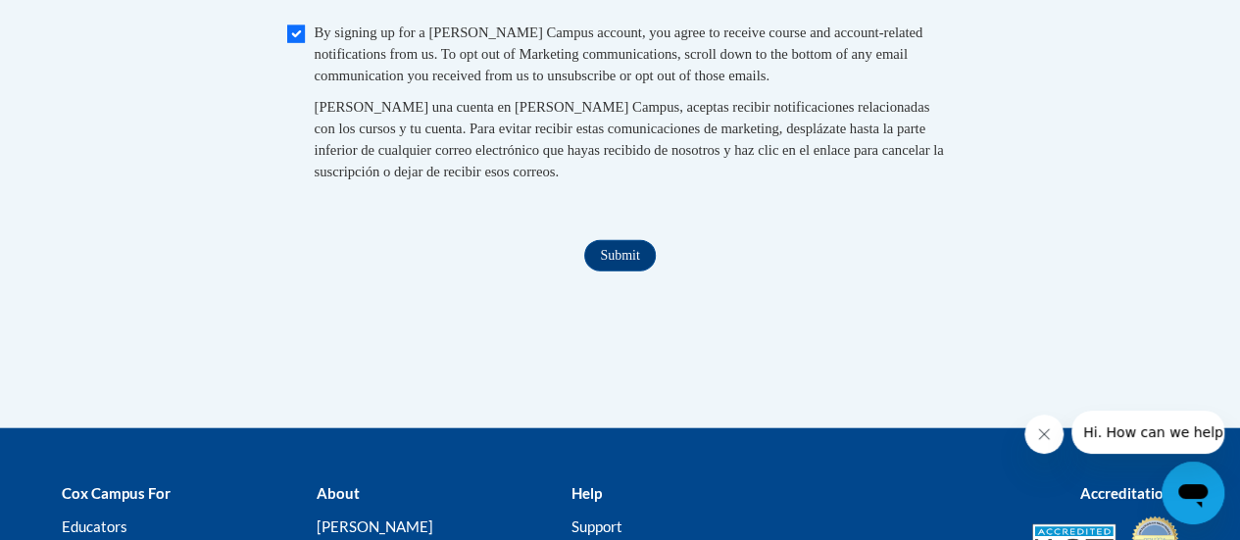
scroll to position [2164, 0]
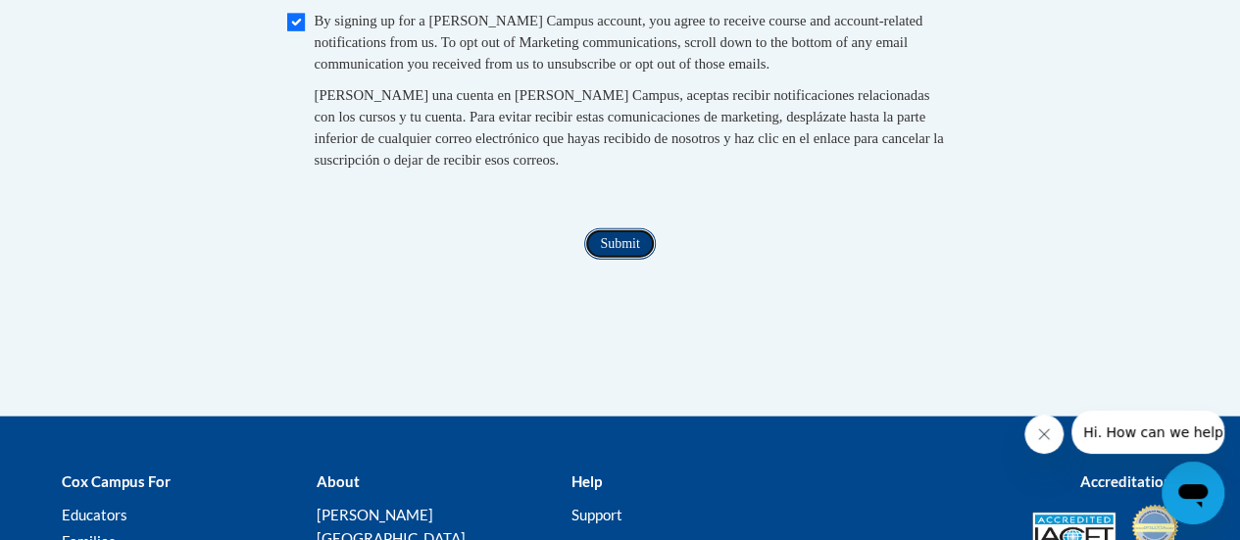
click at [617, 246] on input "Submit" at bounding box center [619, 243] width 71 height 31
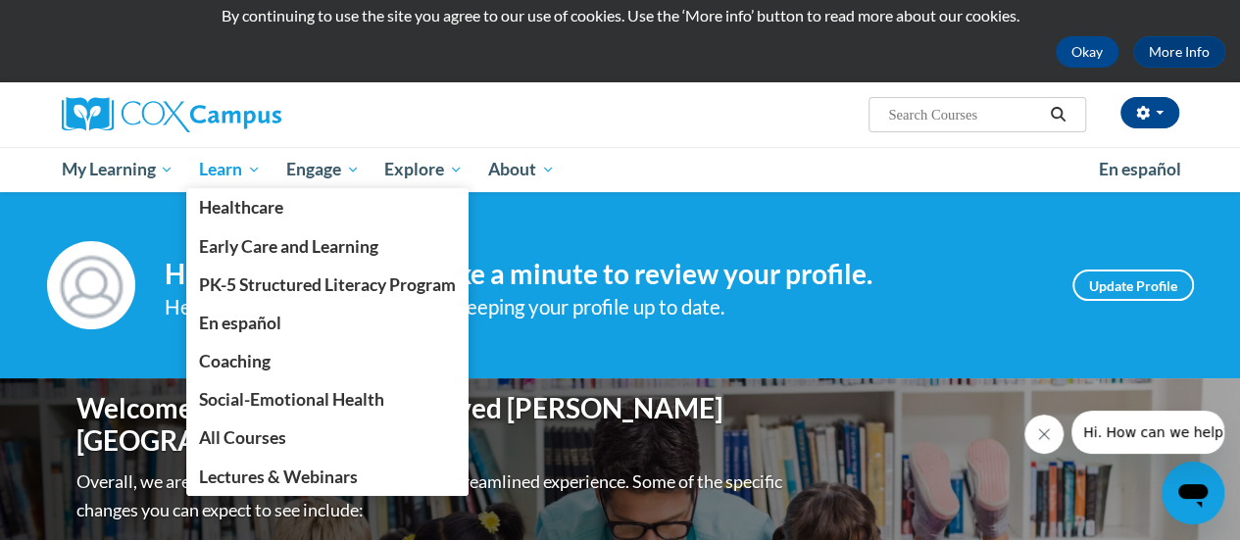
scroll to position [65, 0]
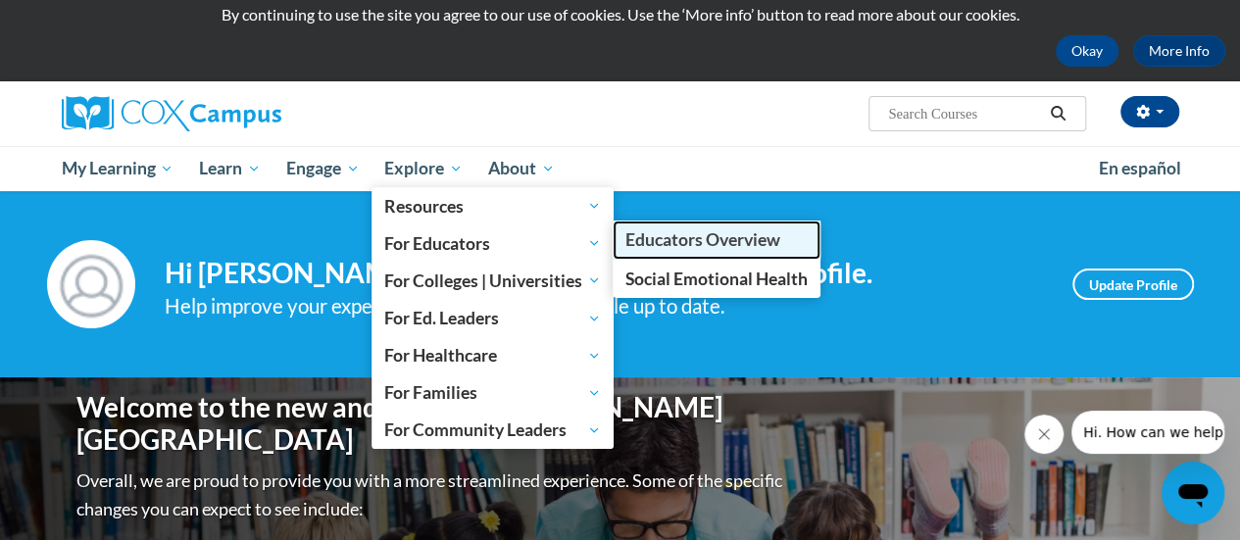
click at [674, 234] on span "Educators Overview" at bounding box center [702, 239] width 155 height 21
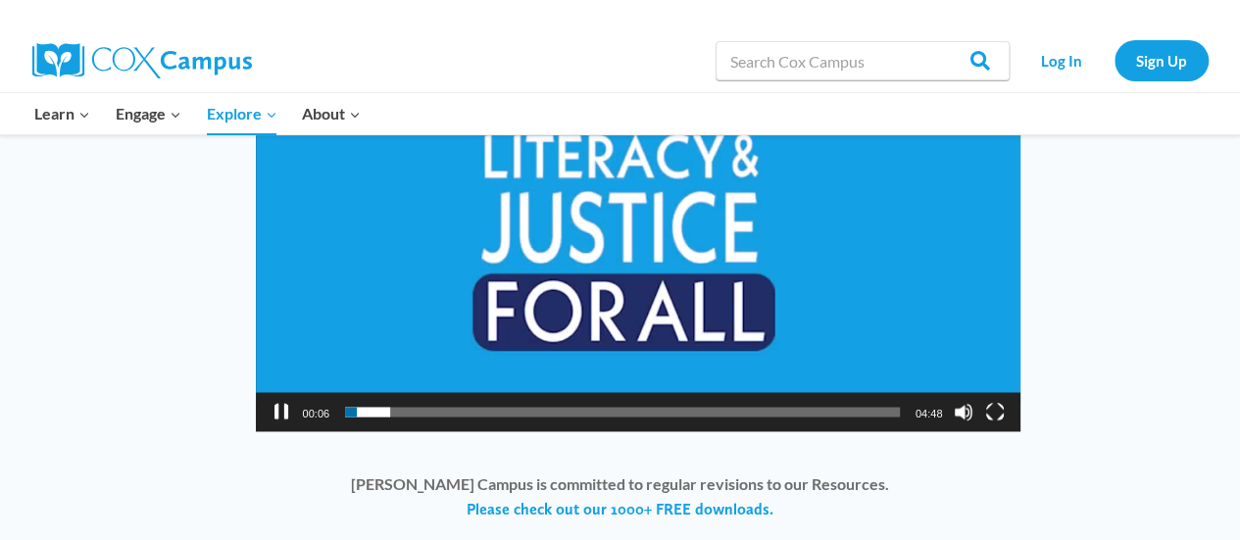
scroll to position [1606, 0]
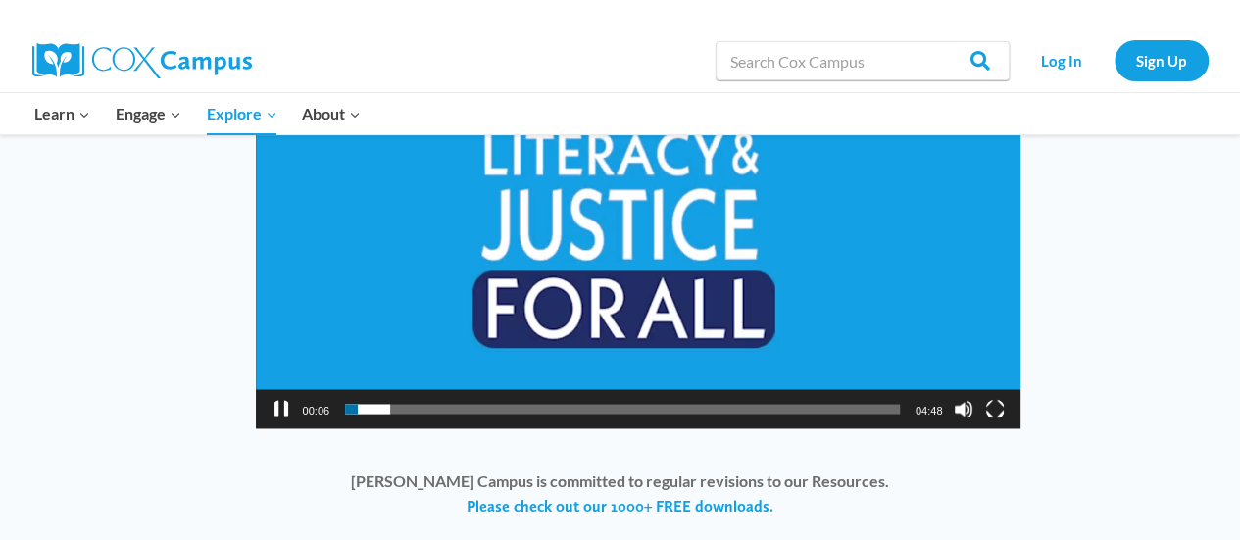
click at [290, 408] on div "Video Player" at bounding box center [281, 408] width 31 height 39
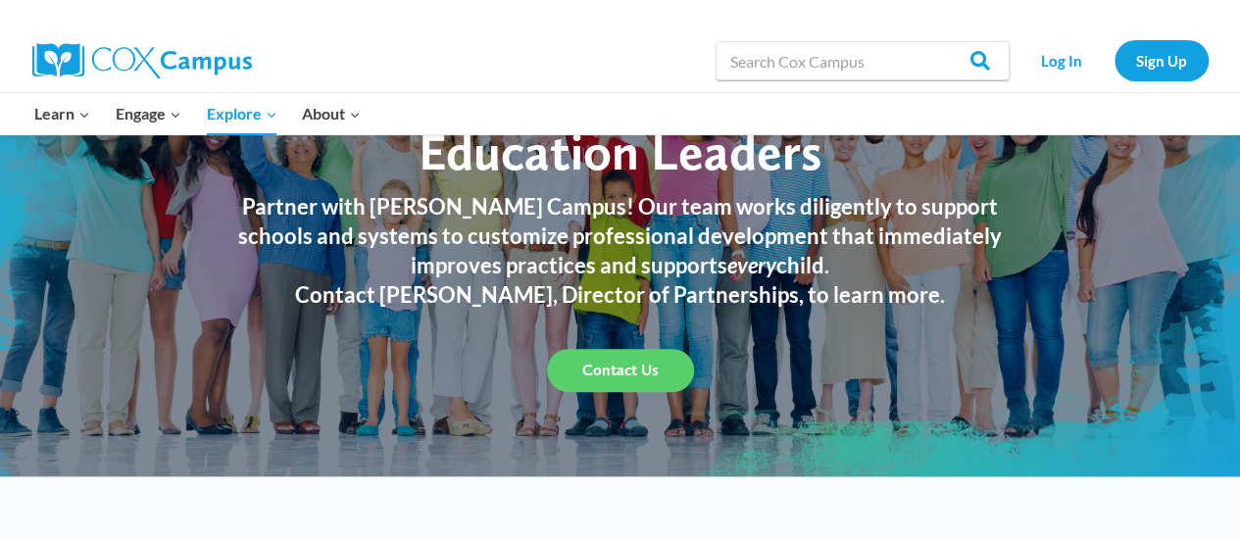
scroll to position [139, 0]
